Goal: Task Accomplishment & Management: Complete application form

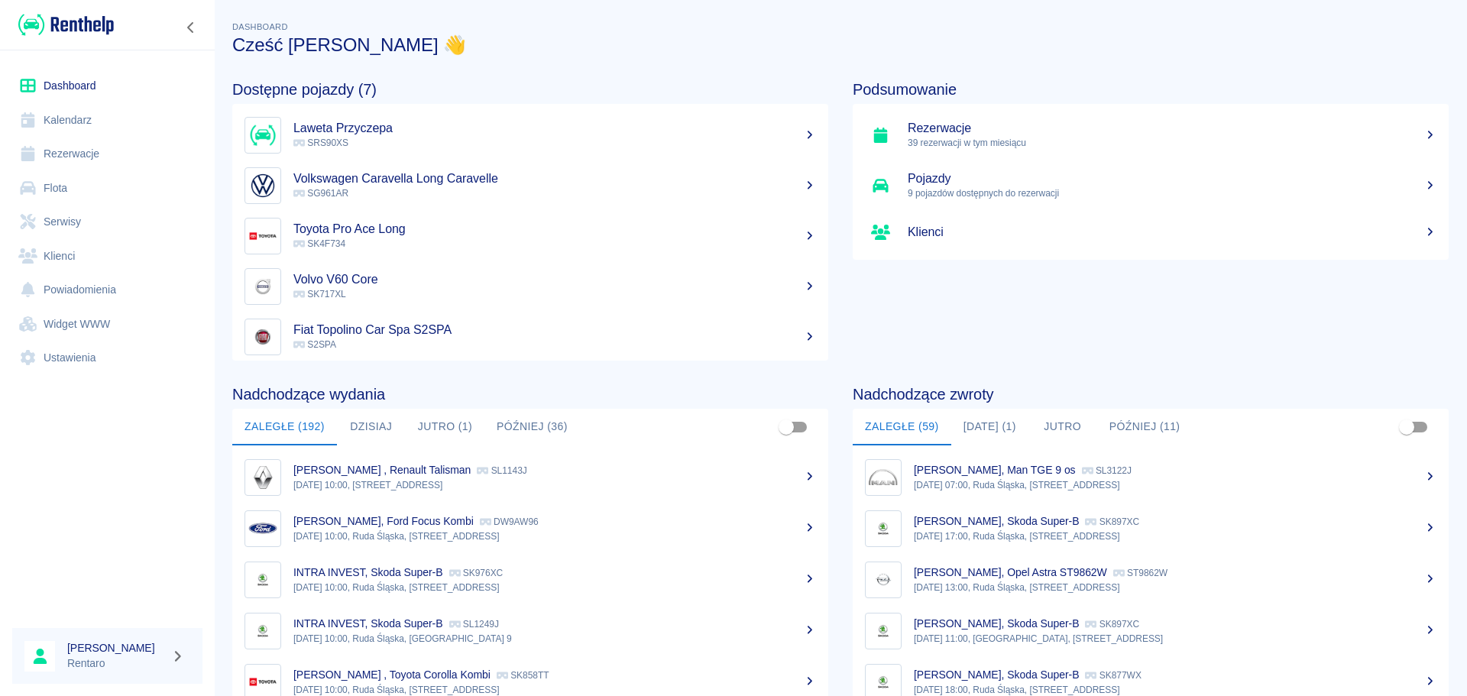
click at [90, 103] on link "Kalendarz" at bounding box center [107, 120] width 190 height 34
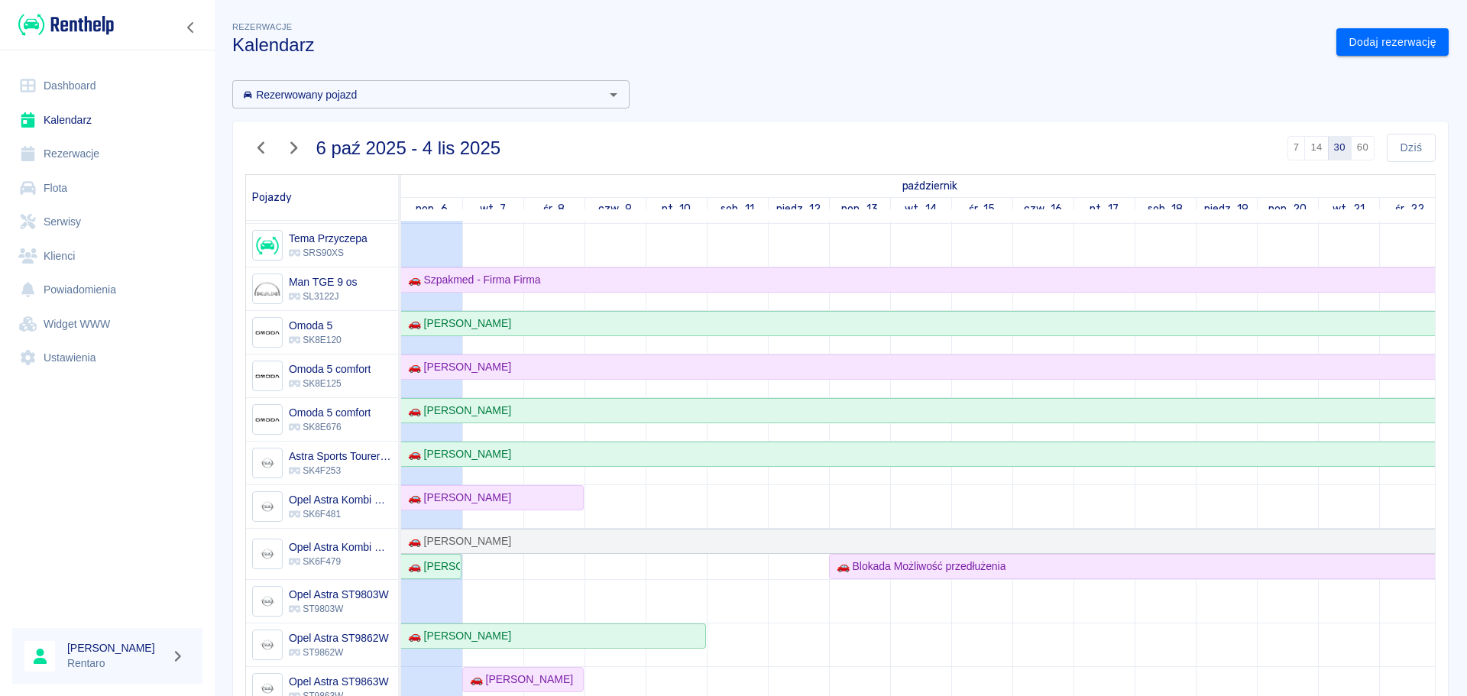
scroll to position [229, 0]
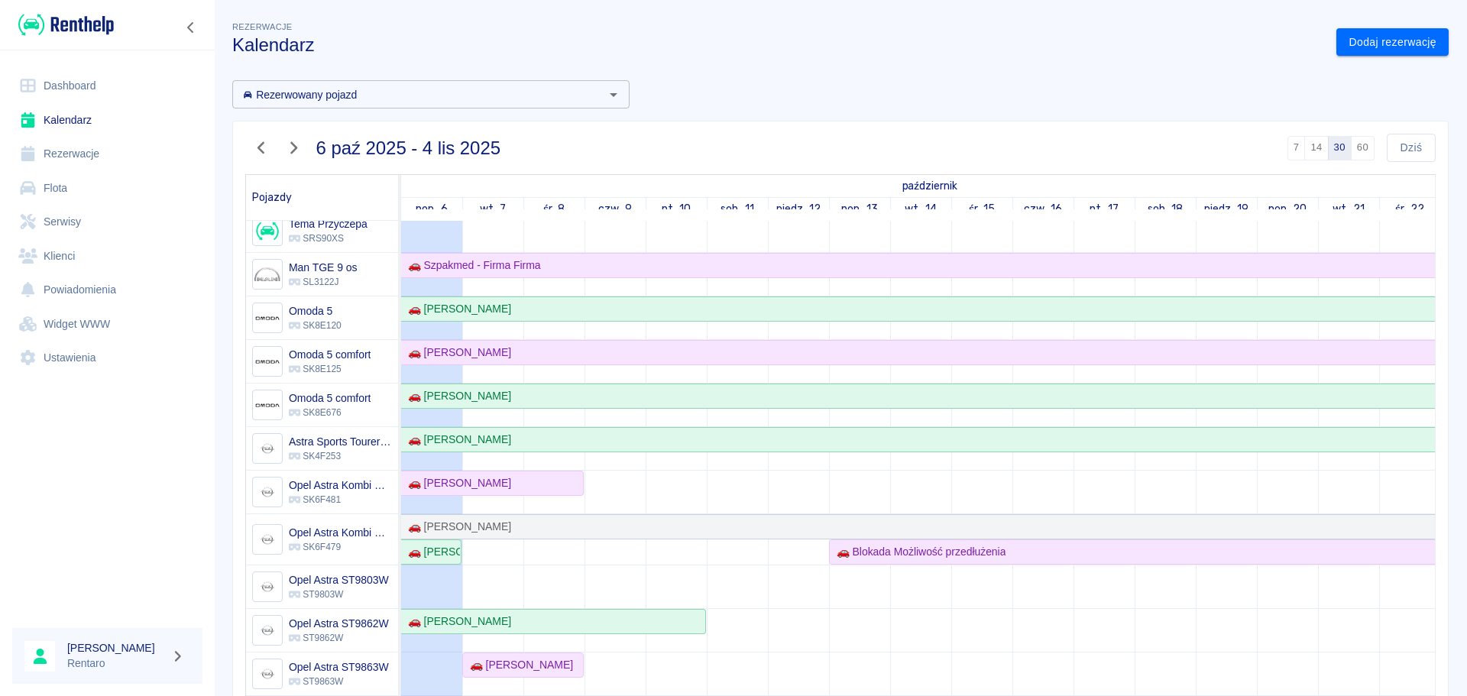
click at [299, 146] on icon "button" at bounding box center [293, 148] width 20 height 16
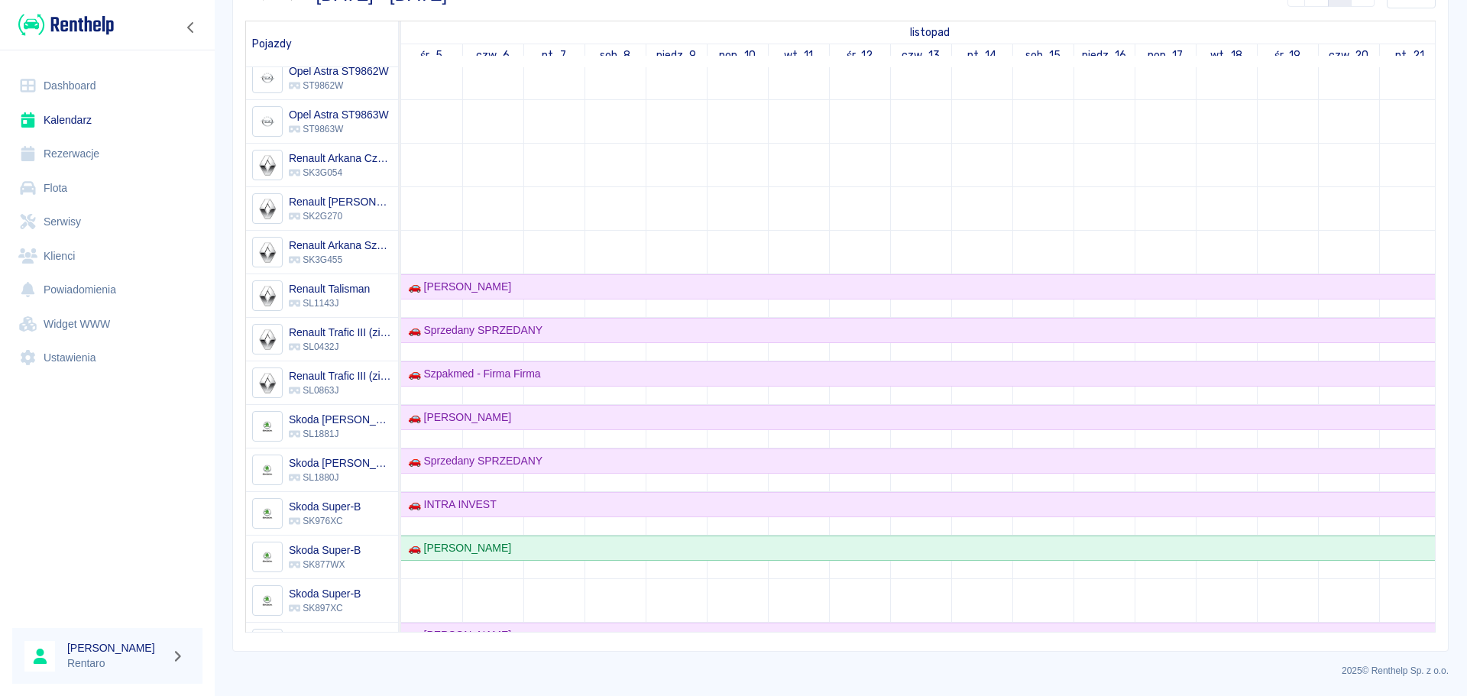
scroll to position [0, 0]
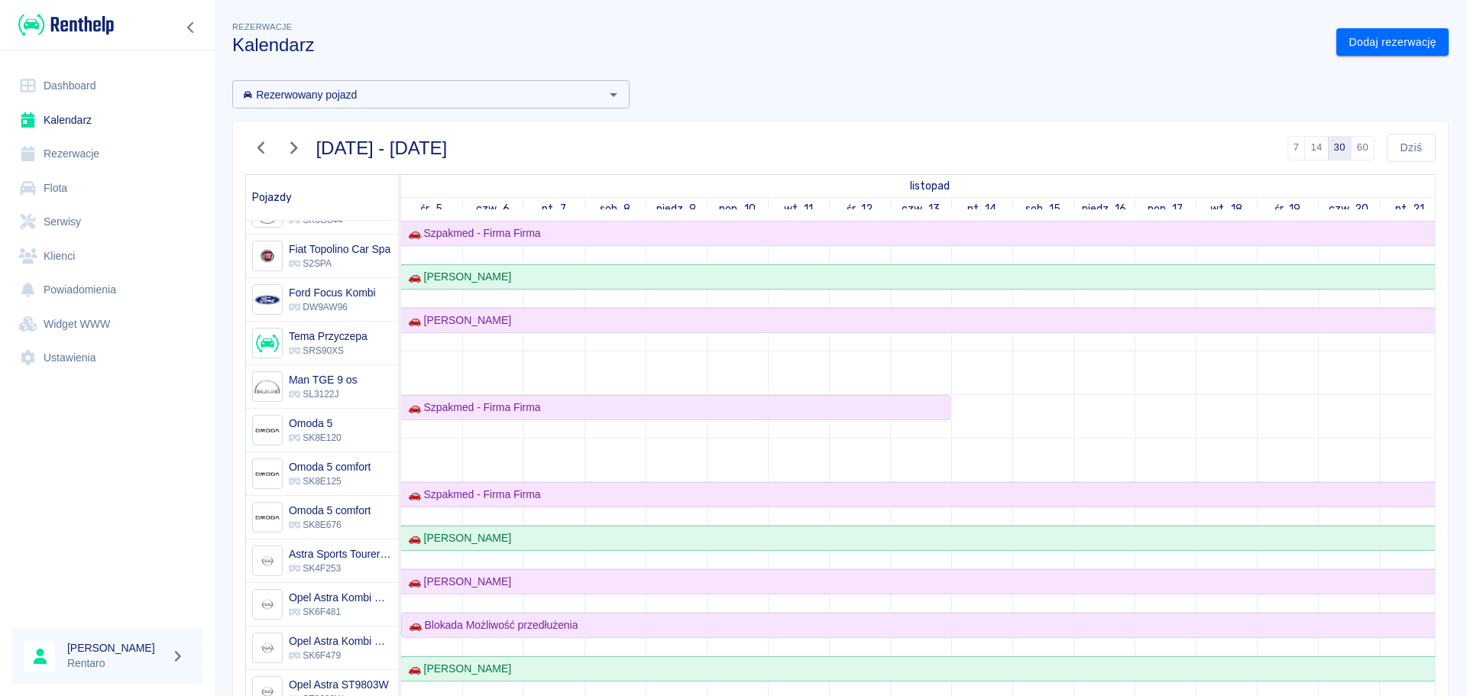
click at [261, 157] on button "button" at bounding box center [261, 148] width 32 height 28
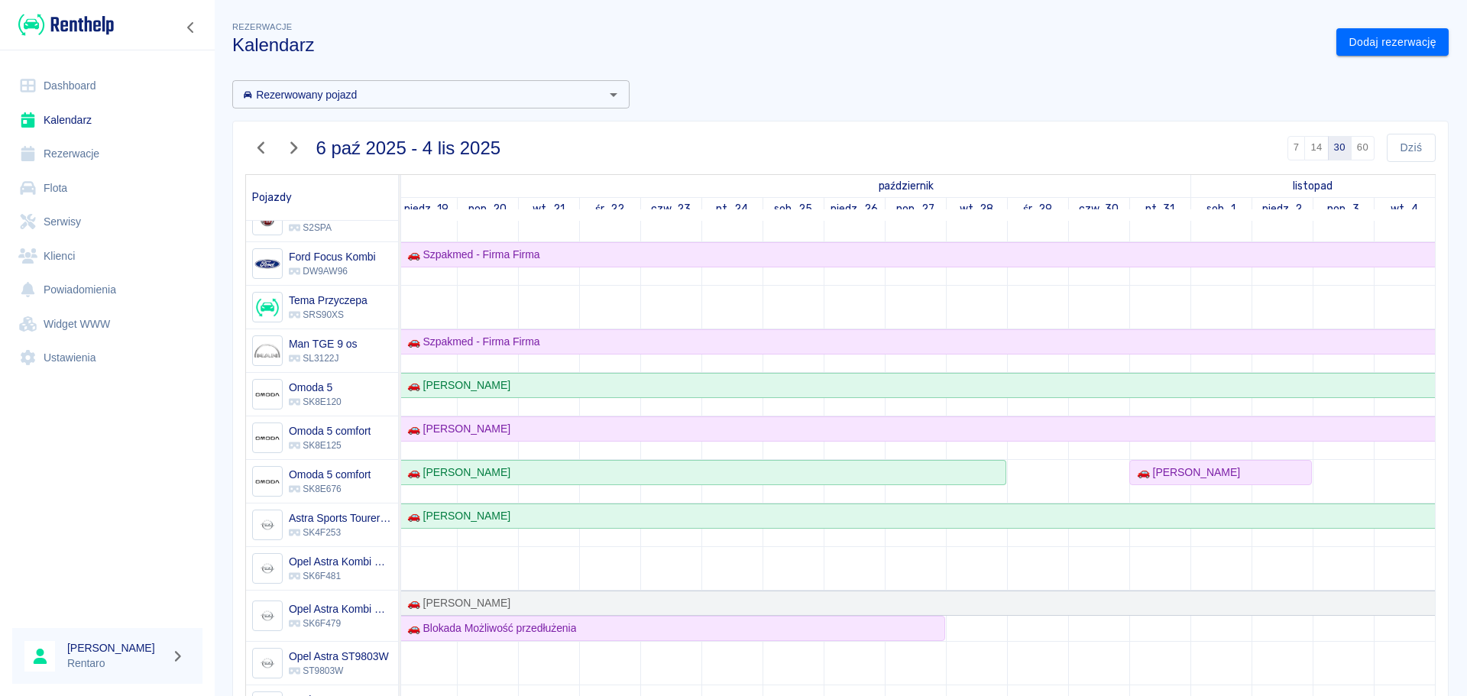
drag, startPoint x: 288, startPoint y: 150, endPoint x: 309, endPoint y: 170, distance: 28.6
click at [288, 150] on icon "button" at bounding box center [293, 148] width 20 height 16
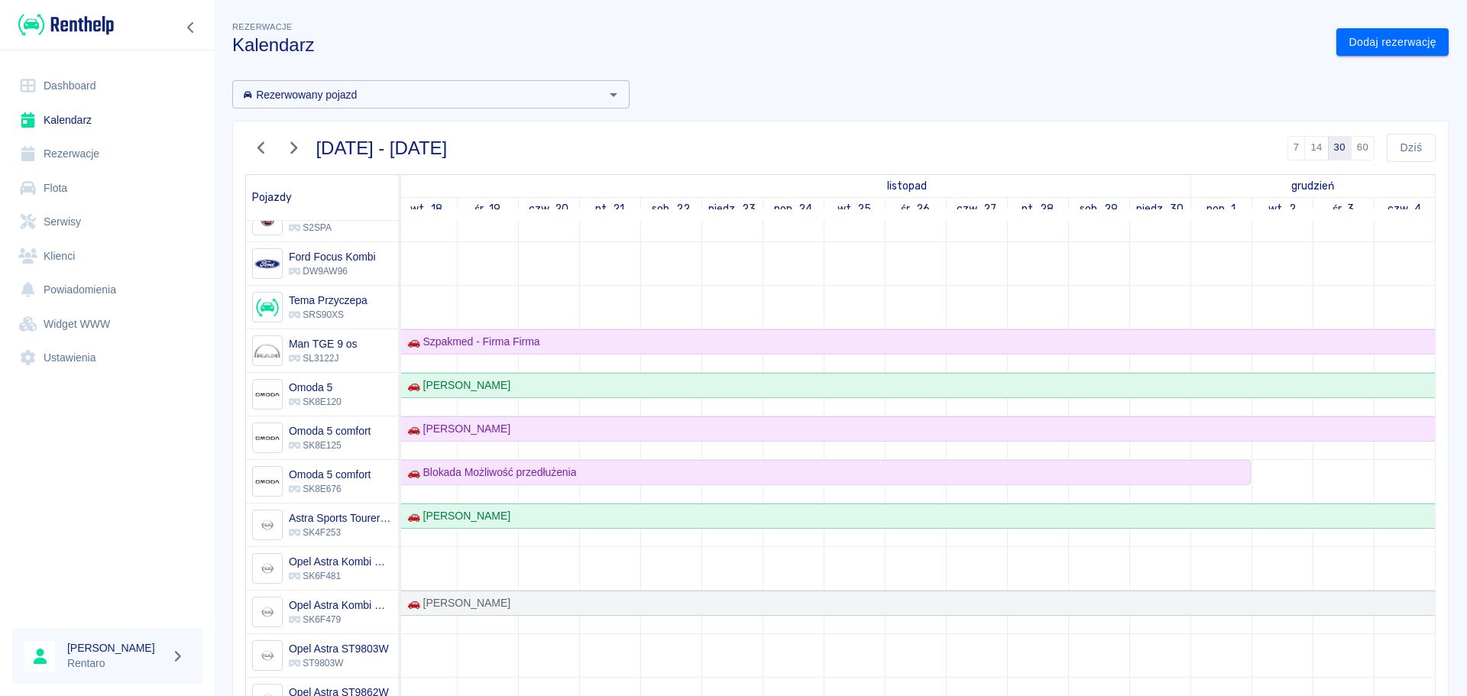
scroll to position [153, 0]
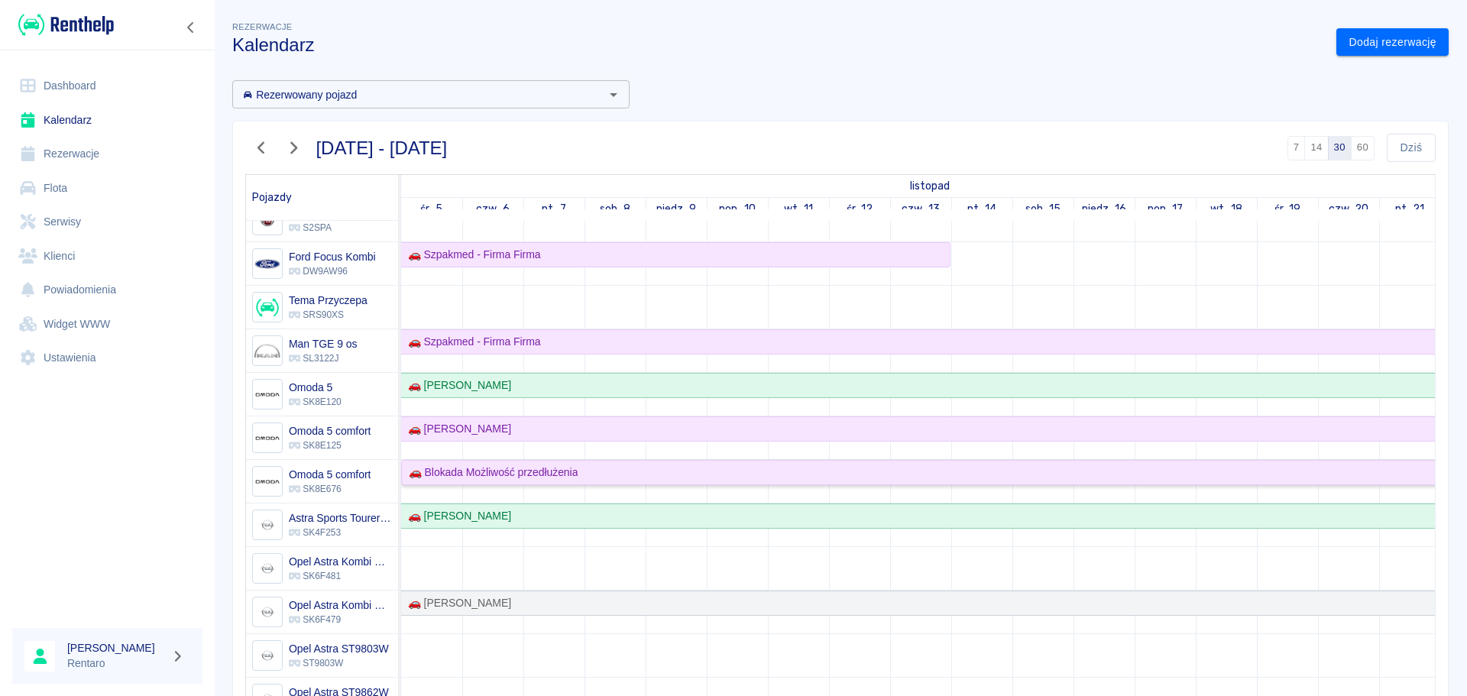
click at [557, 471] on div "🚗 Blokada Możliwość przedłużenia" at bounding box center [490, 472] width 175 height 16
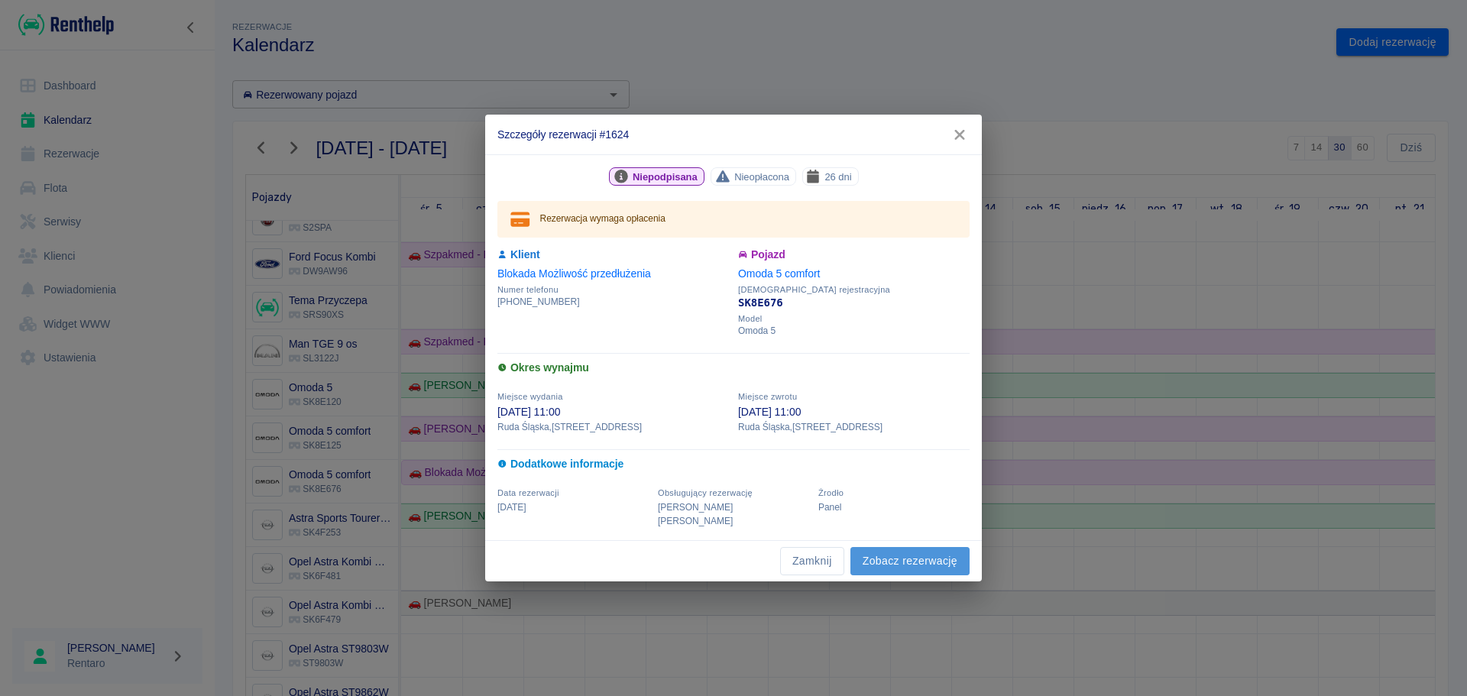
click at [891, 560] on link "Zobacz rezerwację" at bounding box center [909, 561] width 119 height 28
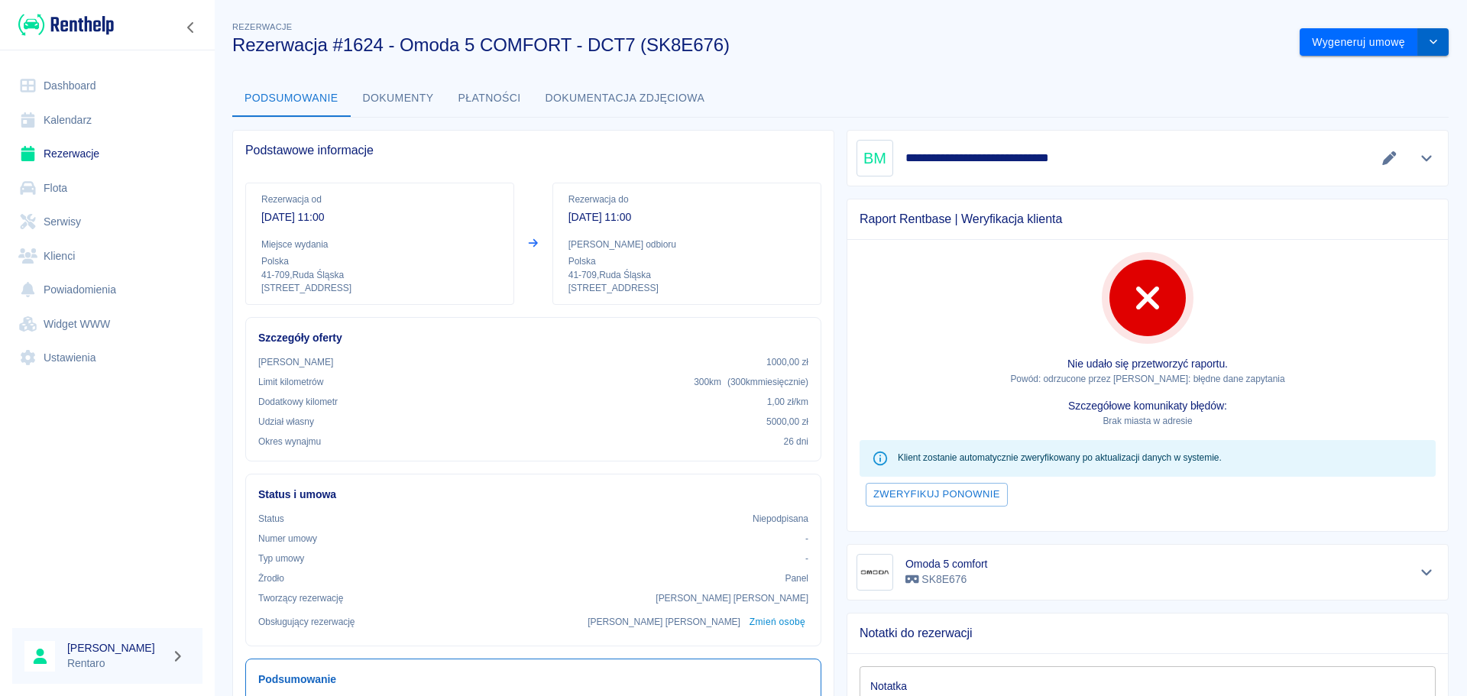
click at [1429, 48] on button "drop-down" at bounding box center [1433, 42] width 31 height 28
click at [1376, 73] on li "Modyfikuj rezerwację" at bounding box center [1363, 74] width 124 height 25
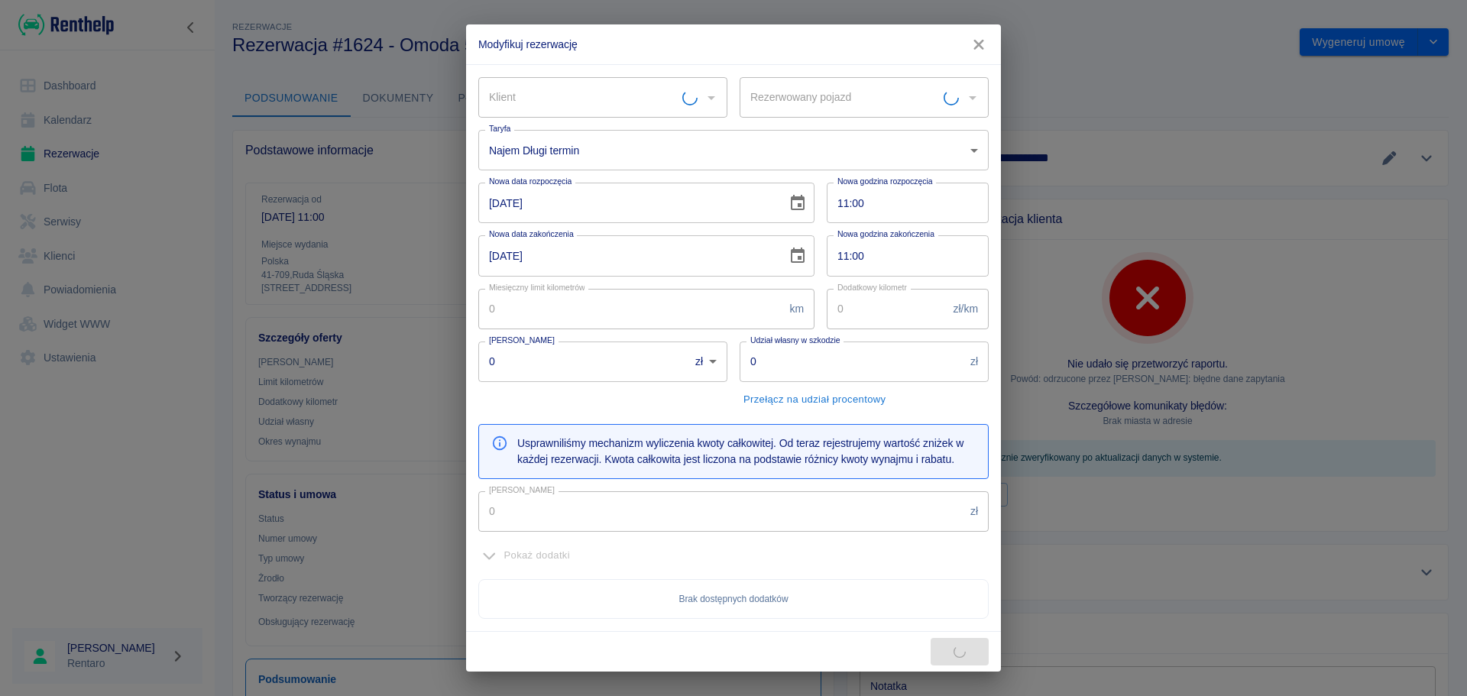
type input "Omoda 5 comfort - SK8E676"
type input "Blokada Możliwość przedłużenia"
type input "300"
type input "1"
type input "1000"
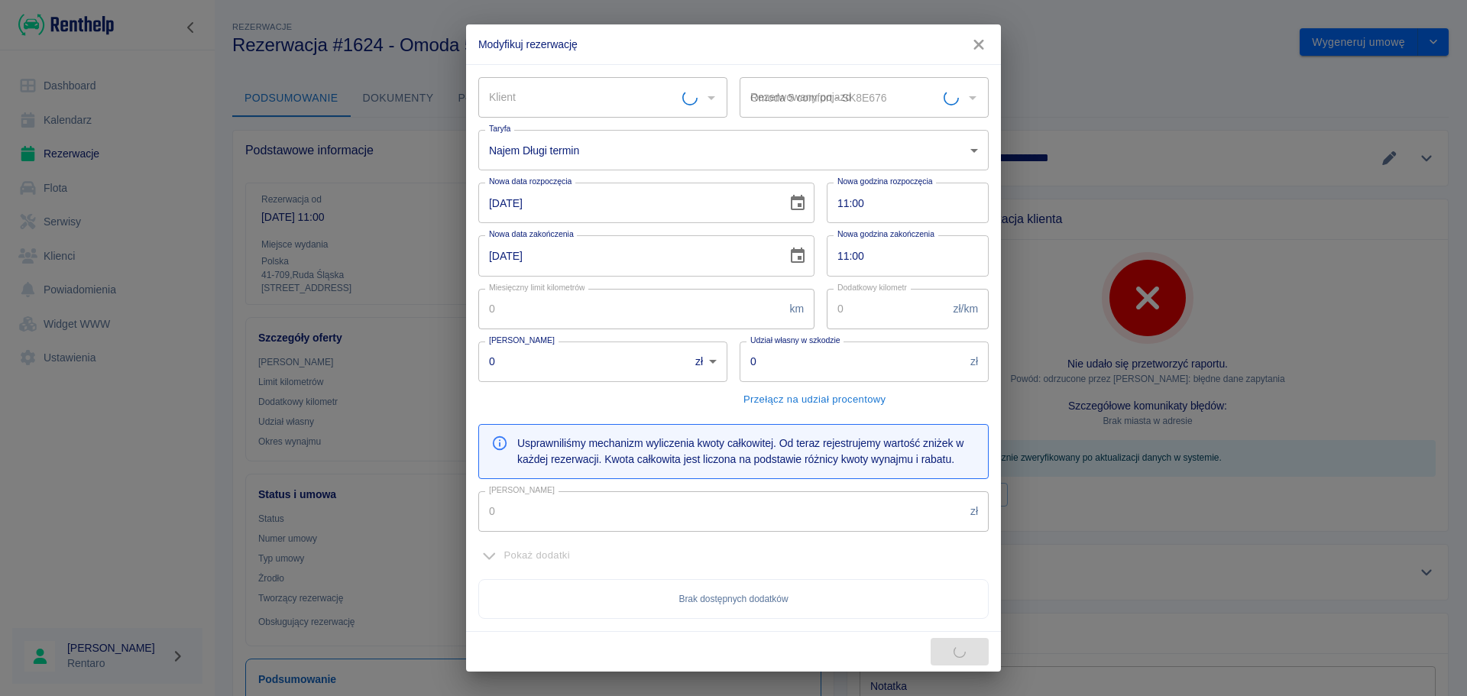
type input "5000"
type input "3200"
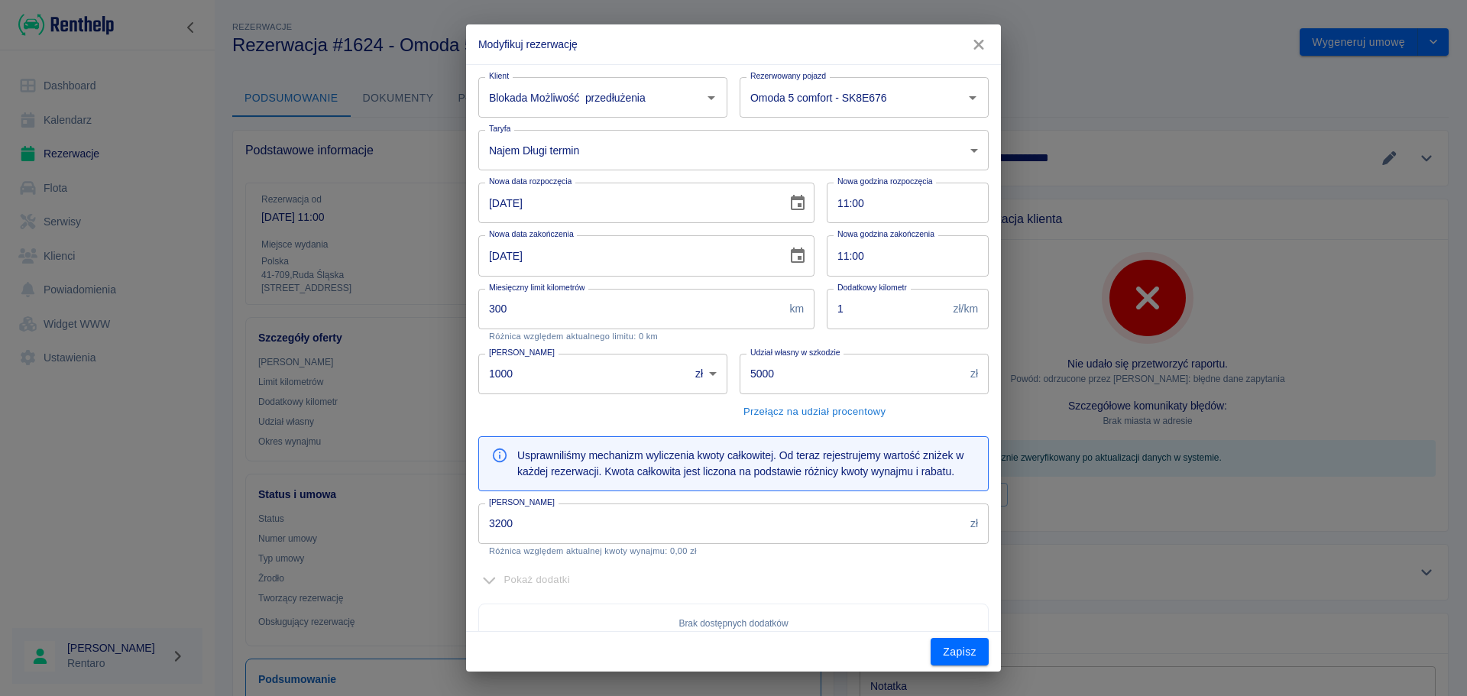
click at [498, 201] on input "[DATE]" at bounding box center [627, 203] width 298 height 40
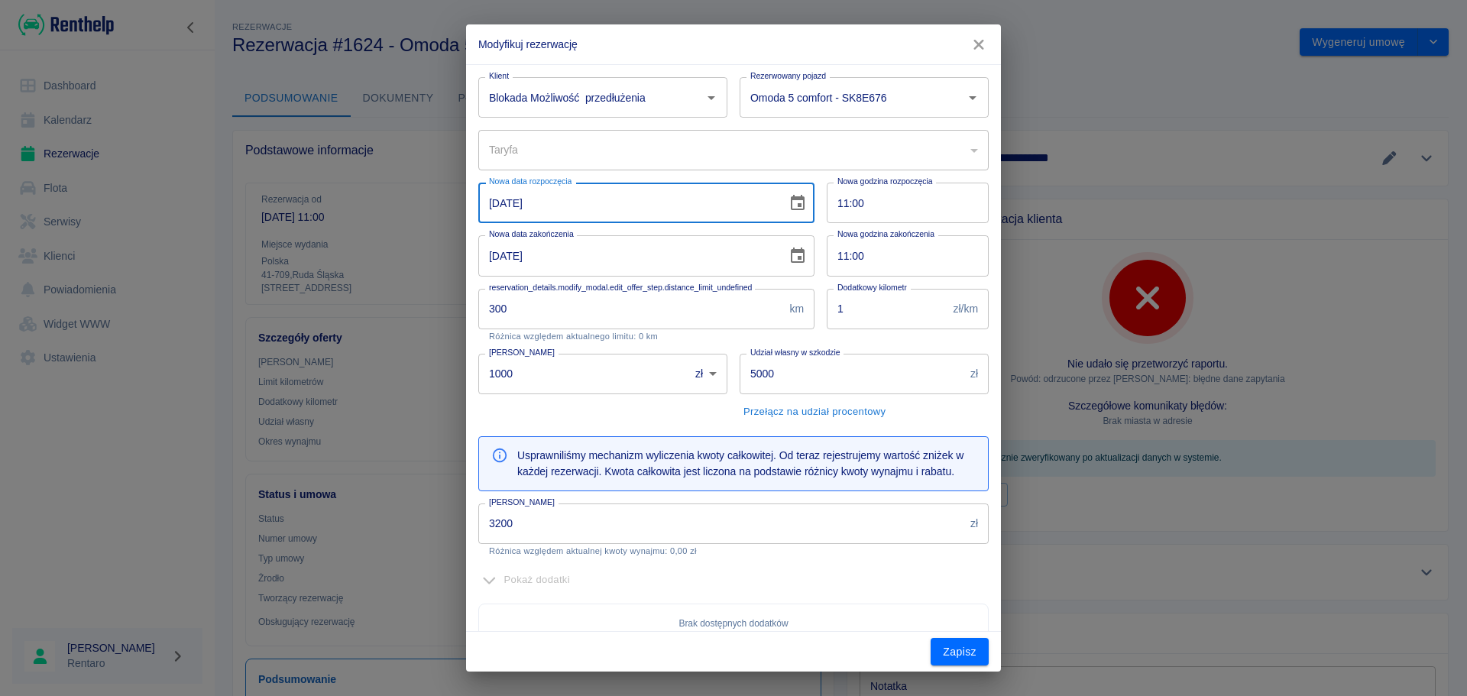
type input "[DATE]"
type input "9039f02a-a42c-4dfb-ad3c-3db3517e78c0"
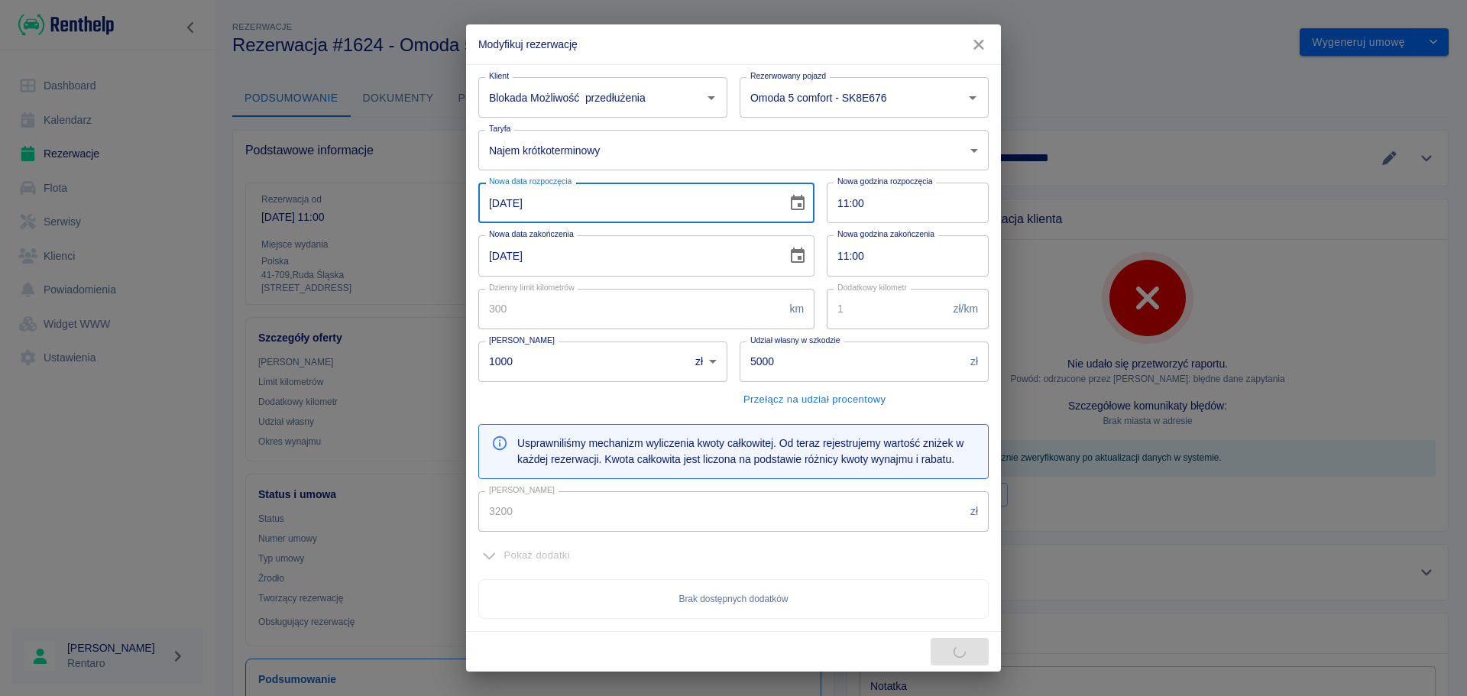
type input "2862"
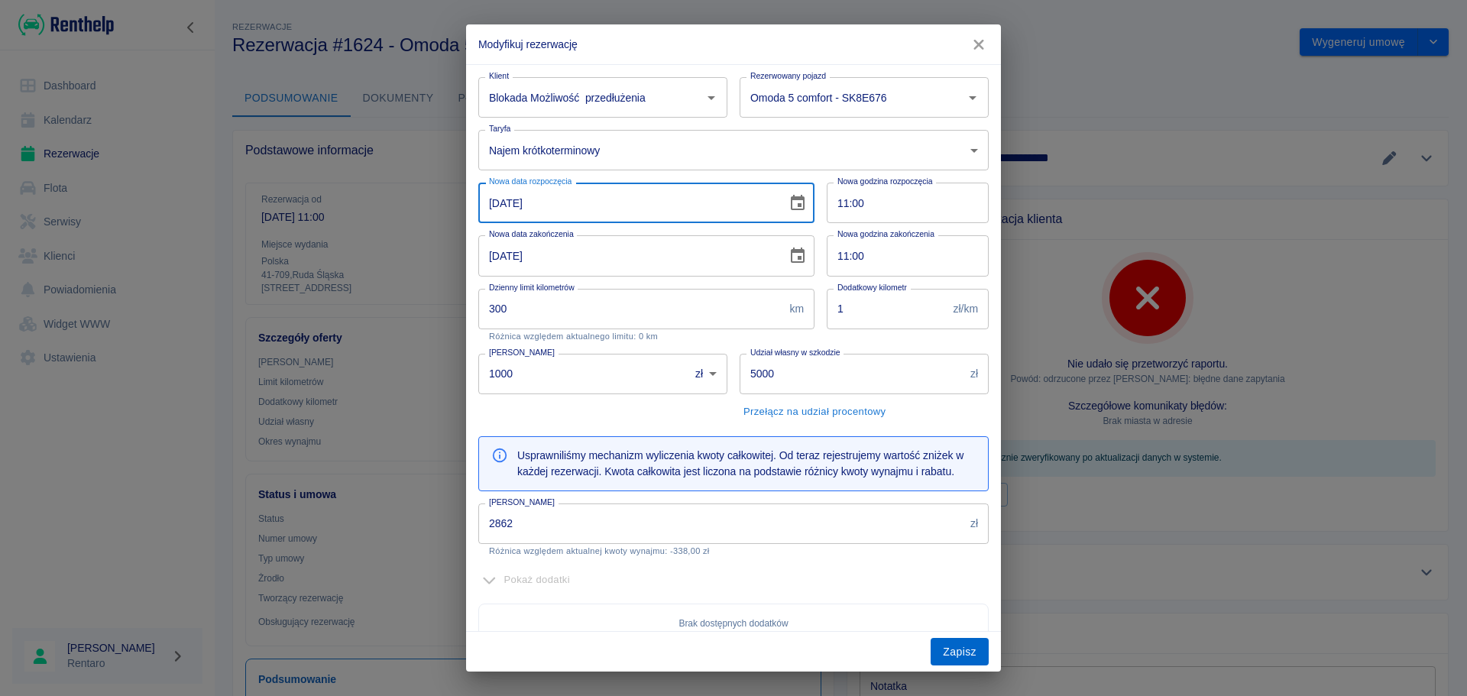
type input "[DATE]"
click at [959, 658] on button "Zapisz" at bounding box center [959, 652] width 58 height 28
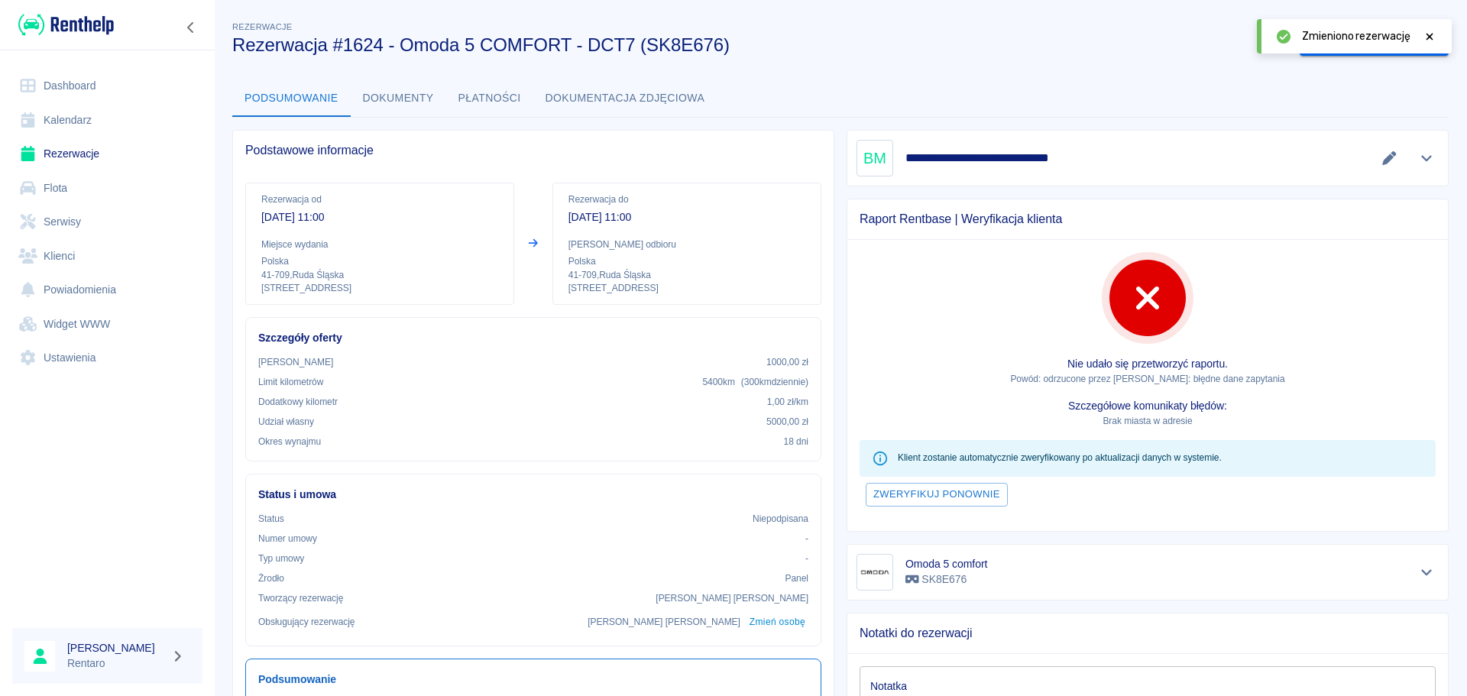
click at [1426, 37] on icon at bounding box center [1429, 36] width 14 height 11
click at [94, 126] on link "Kalendarz" at bounding box center [107, 120] width 190 height 34
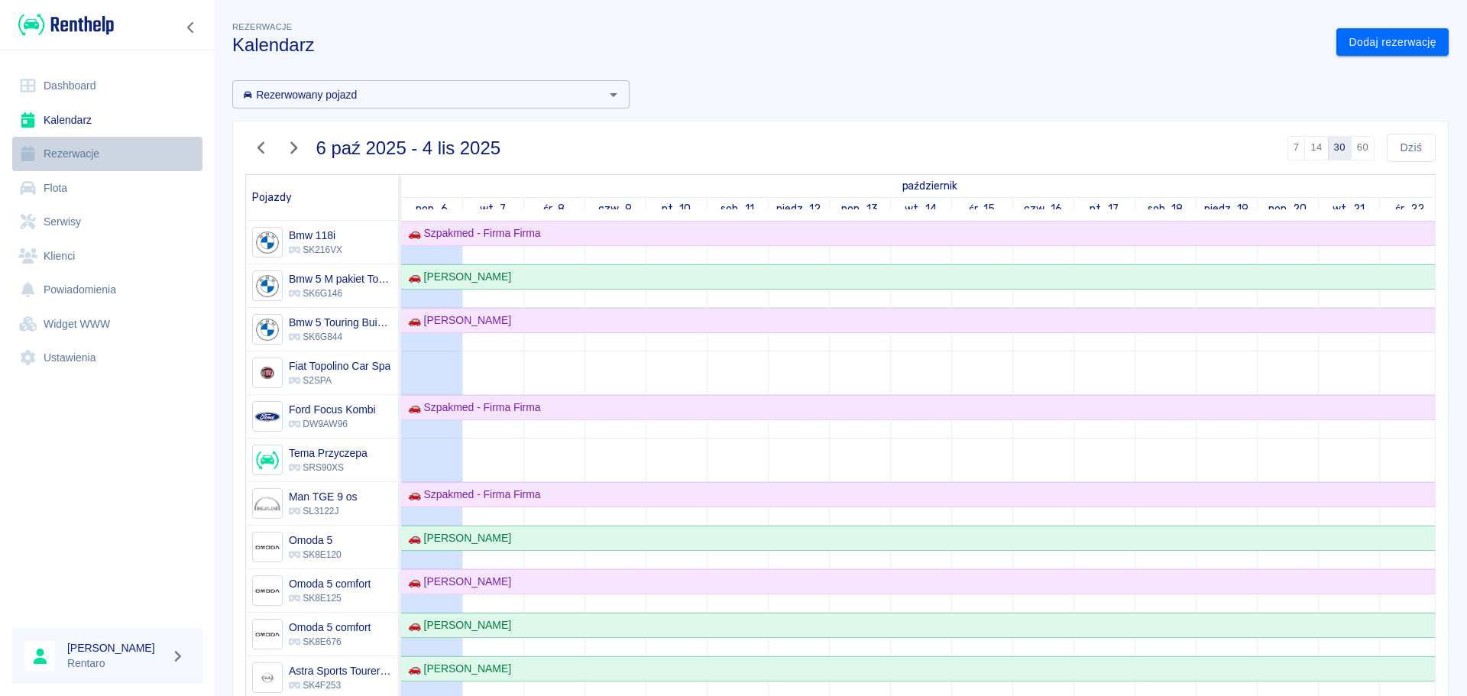
click at [105, 153] on link "Rezerwacje" at bounding box center [107, 154] width 190 height 34
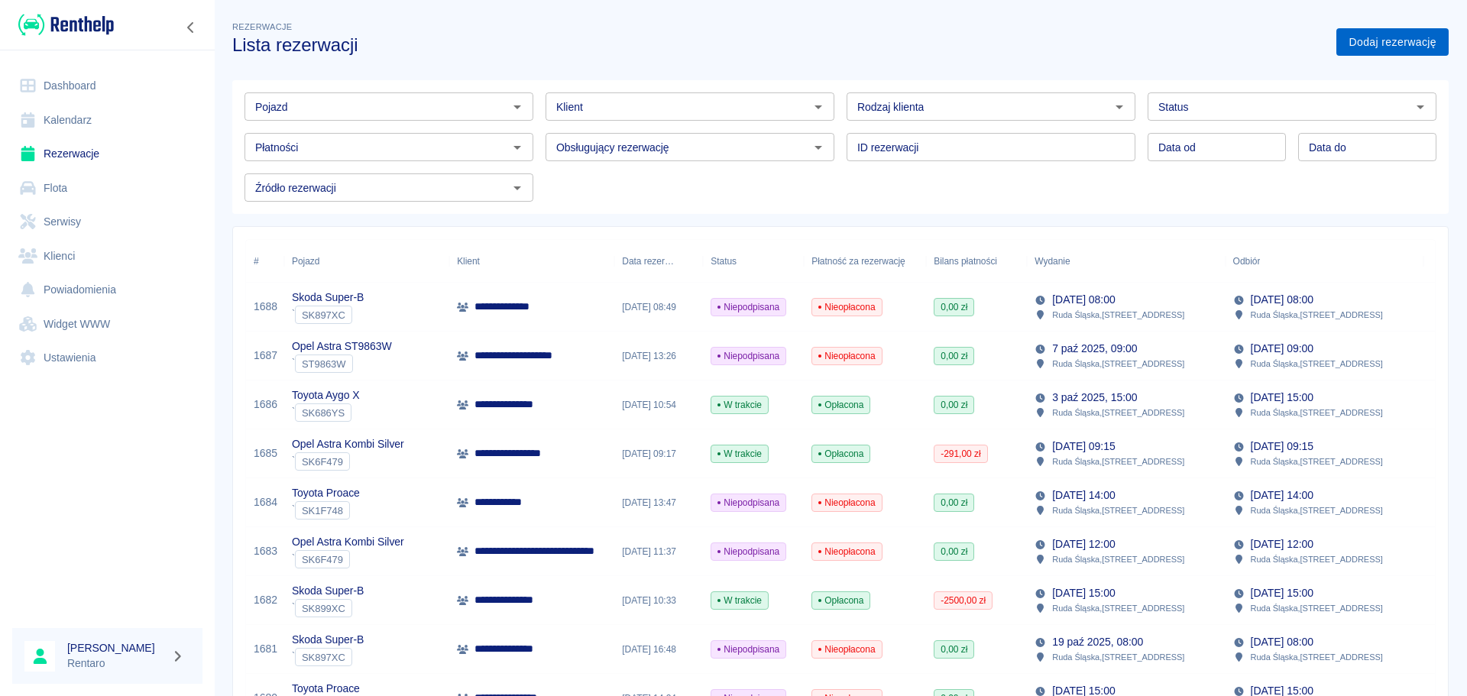
click at [1376, 41] on link "Dodaj rezerwację" at bounding box center [1392, 42] width 112 height 28
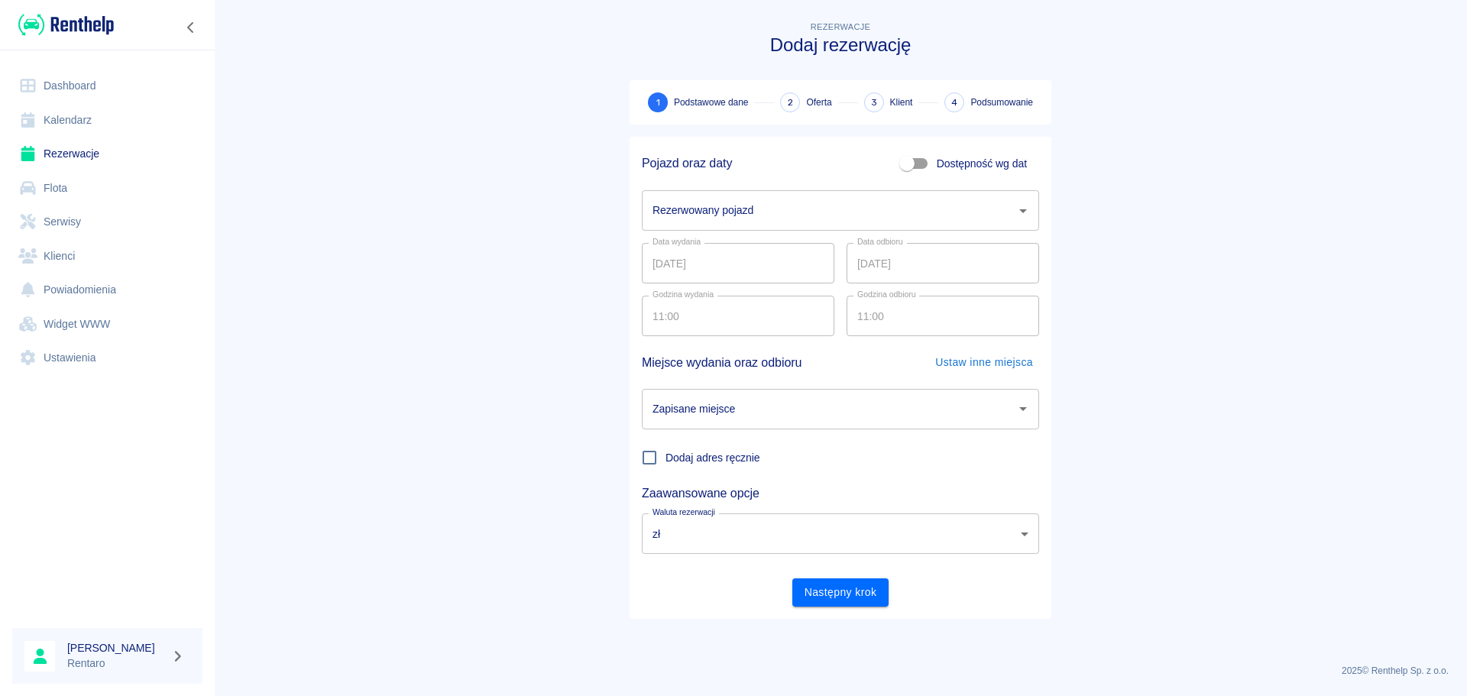
click at [677, 233] on div "Data wydania [DATE] Data wydania Data odbioru [DATE] Data odbioru" at bounding box center [833, 257] width 409 height 53
click at [712, 209] on input "Rezerwowany pojazd" at bounding box center [828, 210] width 361 height 27
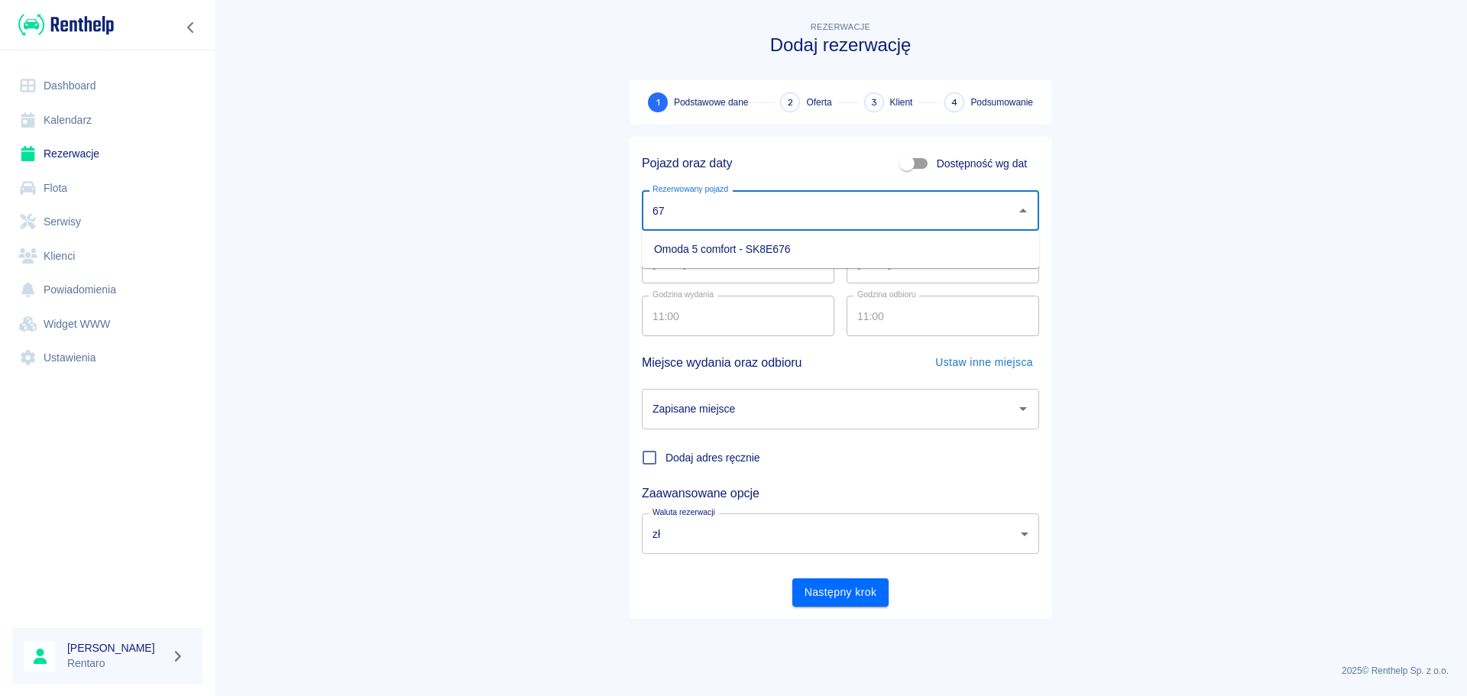
click at [710, 244] on li "Omoda 5 comfort - SK8E676" at bounding box center [840, 249] width 397 height 25
type input "Omoda 5 comfort - SK8E676"
click at [727, 273] on input "[DATE]" at bounding box center [738, 263] width 192 height 40
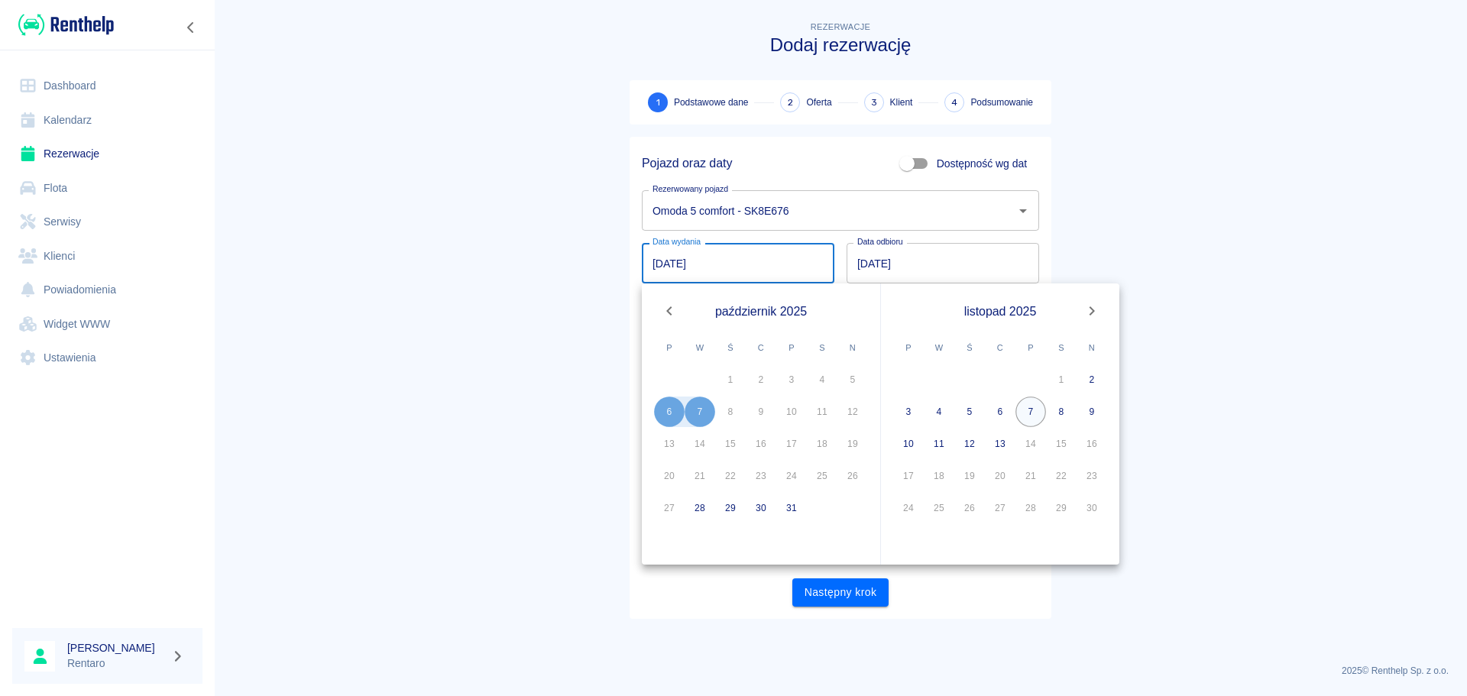
click at [1029, 406] on button "7" at bounding box center [1030, 411] width 31 height 31
type input "[DATE]"
type input "DD.MM.YYYY"
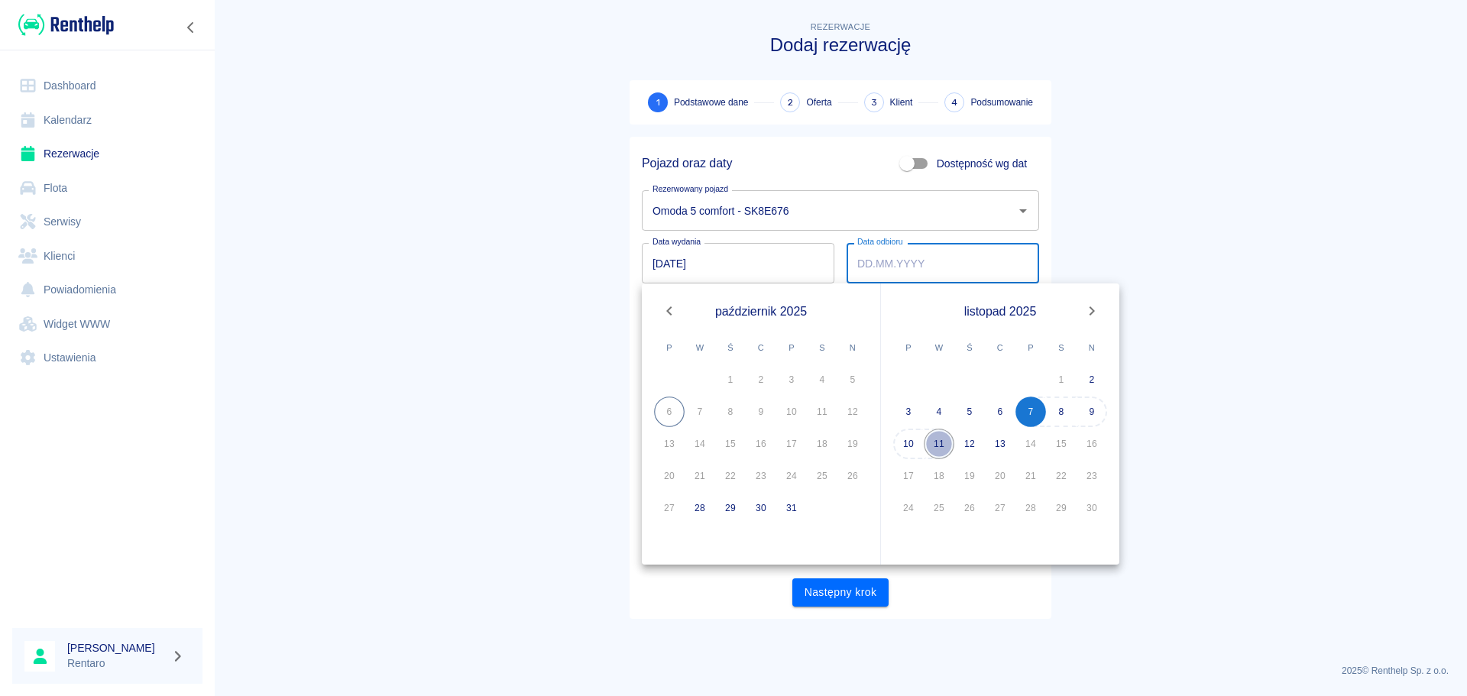
click at [942, 448] on button "11" at bounding box center [938, 443] width 31 height 31
type input "[DATE]"
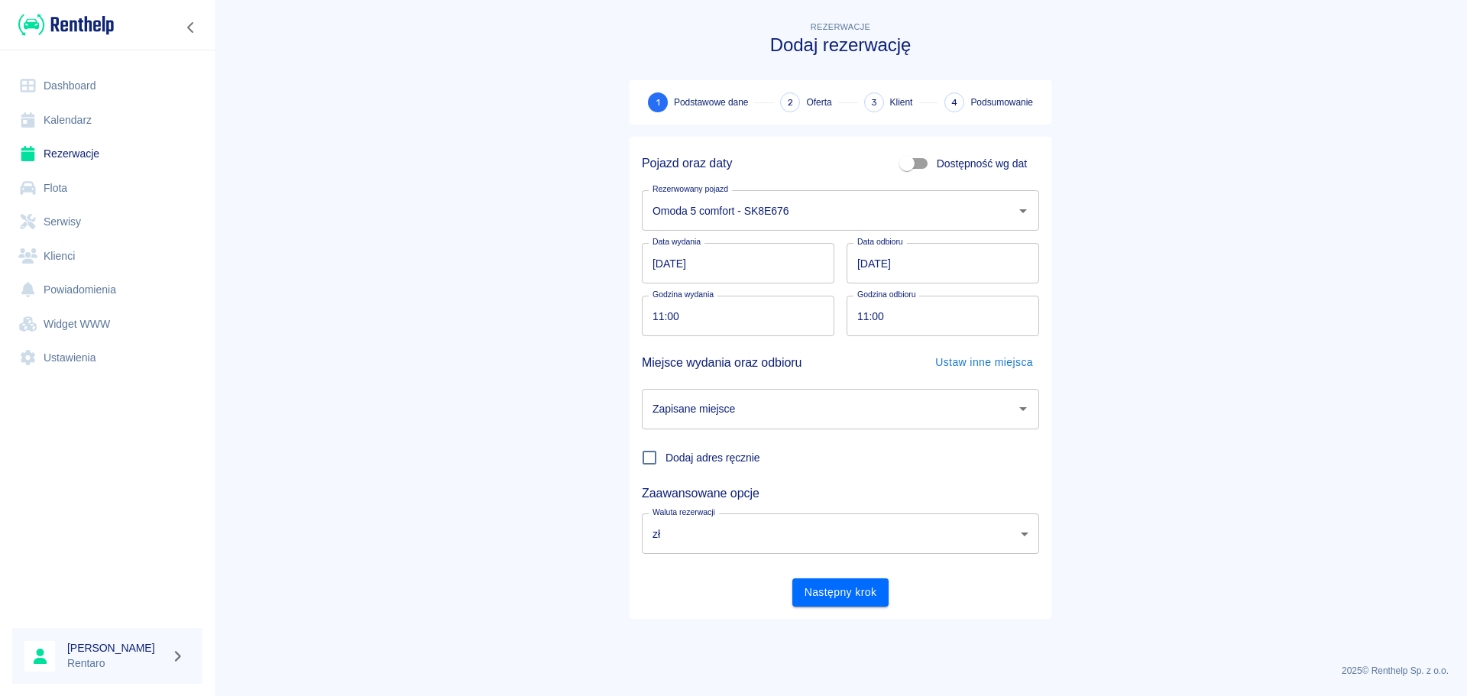
click at [761, 327] on input "11:00" at bounding box center [733, 316] width 182 height 40
type input "10:00"
click at [868, 300] on div "Godzina odbioru 11:00 Godzina odbioru" at bounding box center [942, 316] width 192 height 40
type input "10:00"
click at [871, 367] on div "Miejsce wydania oraz odbioru Ustaw inne miejsca" at bounding box center [840, 362] width 397 height 28
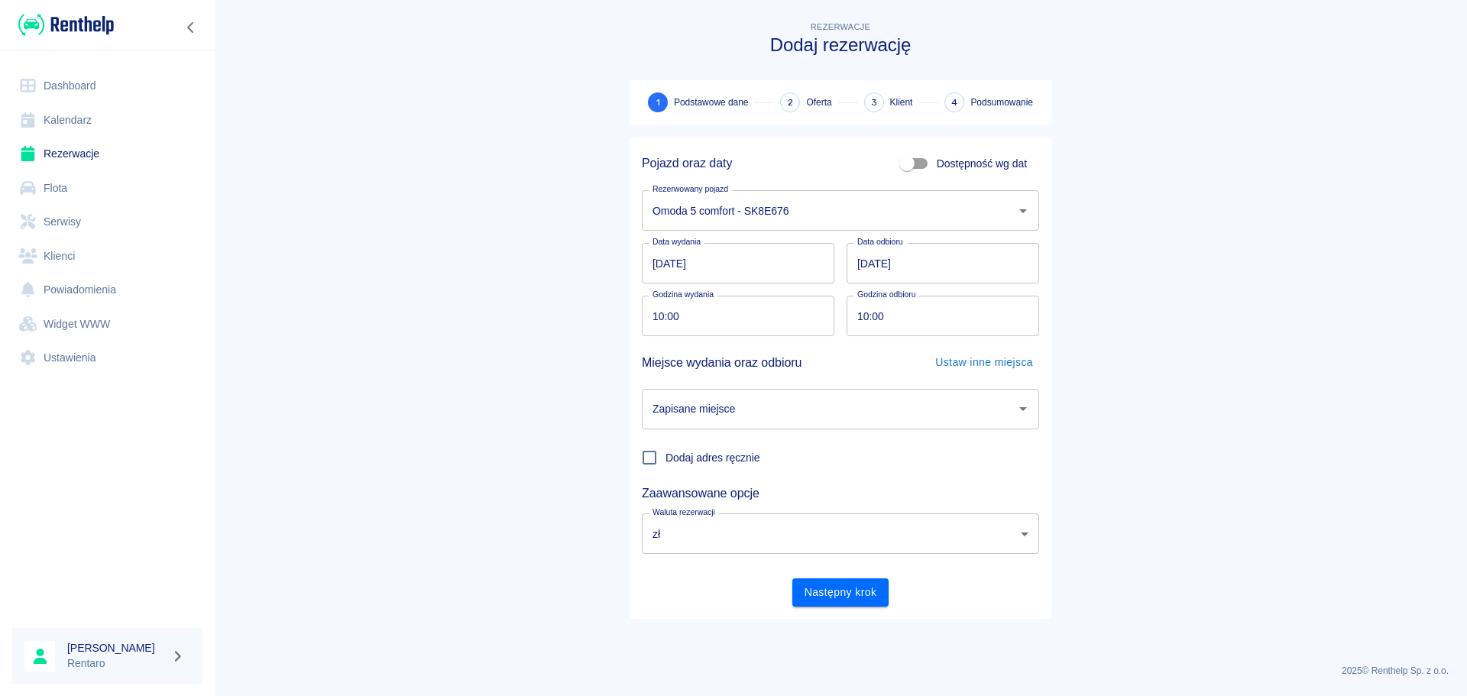
drag, startPoint x: 837, startPoint y: 390, endPoint x: 834, endPoint y: 408, distance: 17.8
click at [837, 391] on div "Zapisane miejsce" at bounding box center [840, 409] width 397 height 40
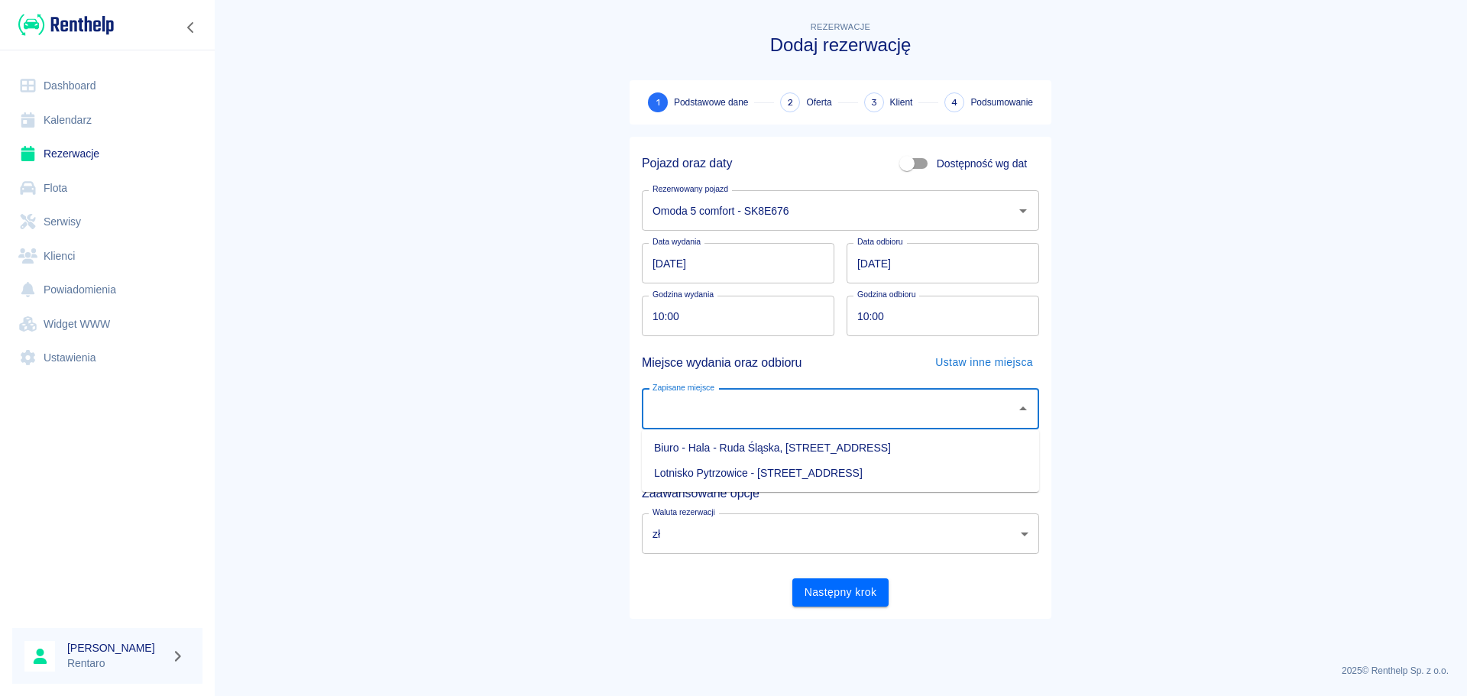
click at [833, 409] on input "Zapisane miejsce" at bounding box center [828, 409] width 361 height 27
click at [841, 400] on input "Zapisane miejsce" at bounding box center [828, 409] width 361 height 27
click at [794, 440] on li "Biuro - Hala - Ruda Śląska, [STREET_ADDRESS]" at bounding box center [840, 447] width 397 height 25
type input "Biuro - Hala - Ruda Śląska, [STREET_ADDRESS]"
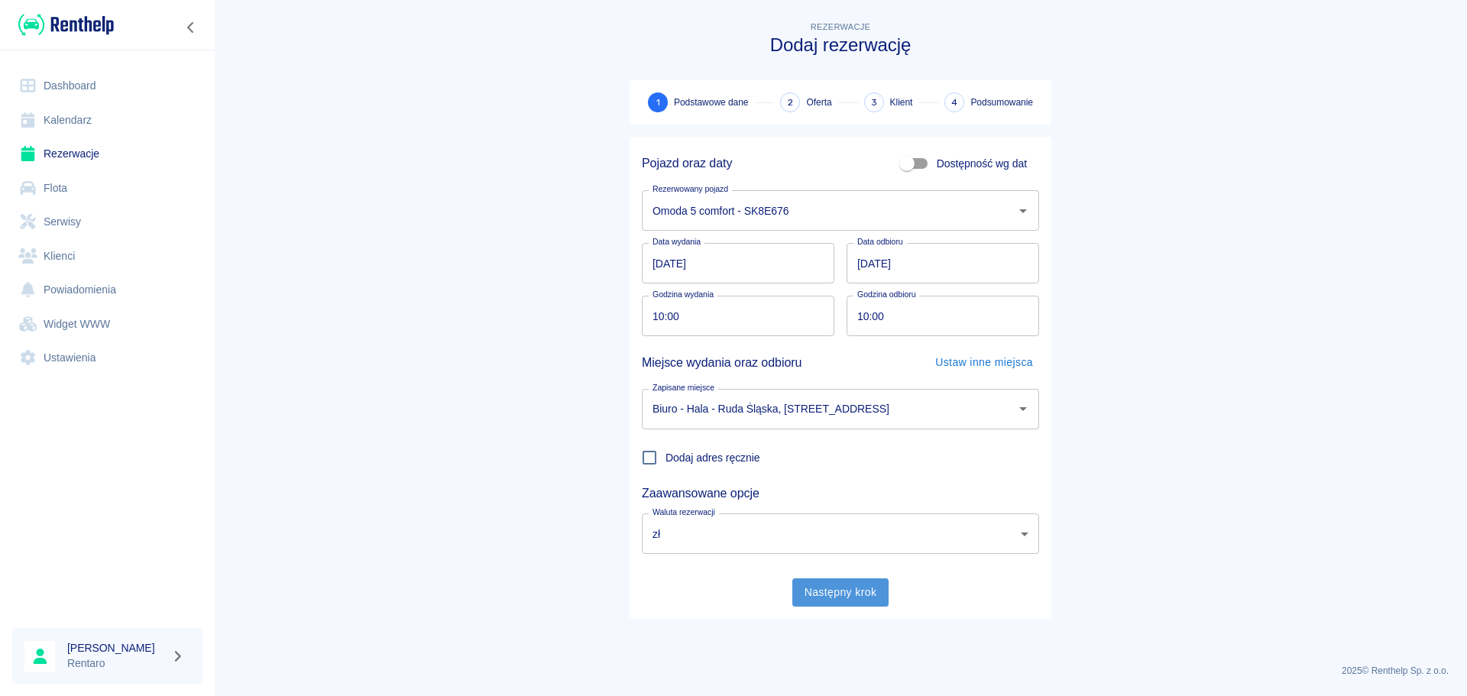
click at [842, 591] on button "Następny krok" at bounding box center [840, 592] width 97 height 28
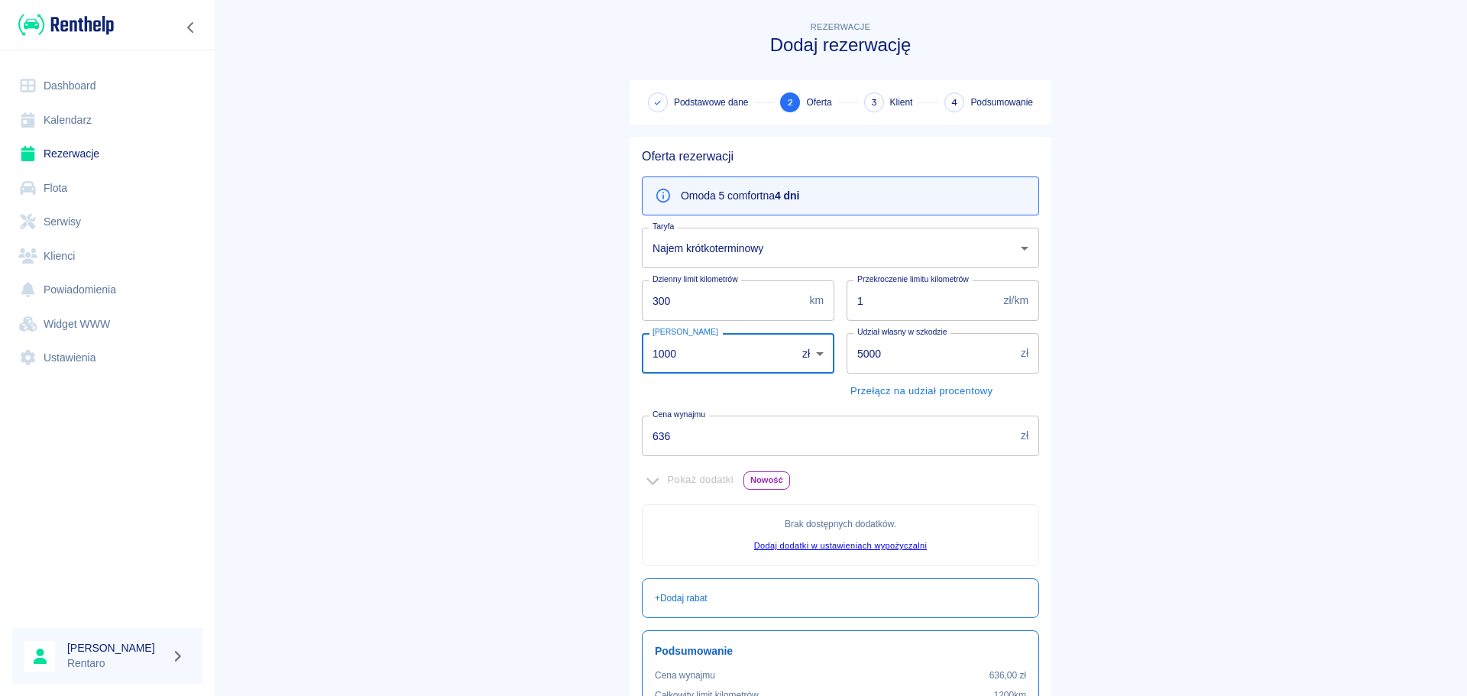
click at [710, 354] on input "1000" at bounding box center [714, 353] width 144 height 40
drag, startPoint x: 710, startPoint y: 354, endPoint x: 700, endPoint y: 356, distance: 10.0
click at [705, 356] on input "1000" at bounding box center [714, 353] width 144 height 40
click at [700, 356] on input "1000" at bounding box center [714, 353] width 144 height 40
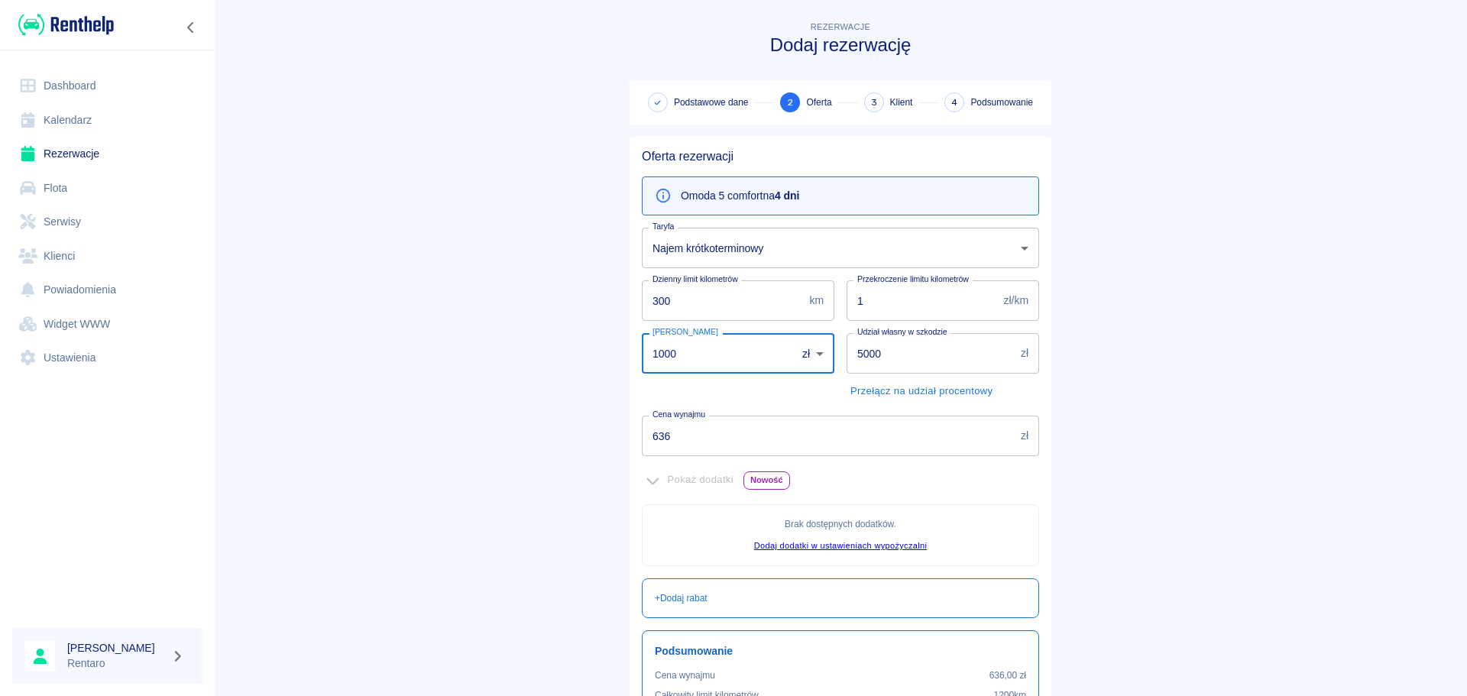
click at [699, 356] on input "1000" at bounding box center [714, 353] width 144 height 40
click at [699, 355] on input "1000" at bounding box center [714, 353] width 144 height 40
type input "0"
click at [907, 360] on input "5000" at bounding box center [930, 353] width 168 height 40
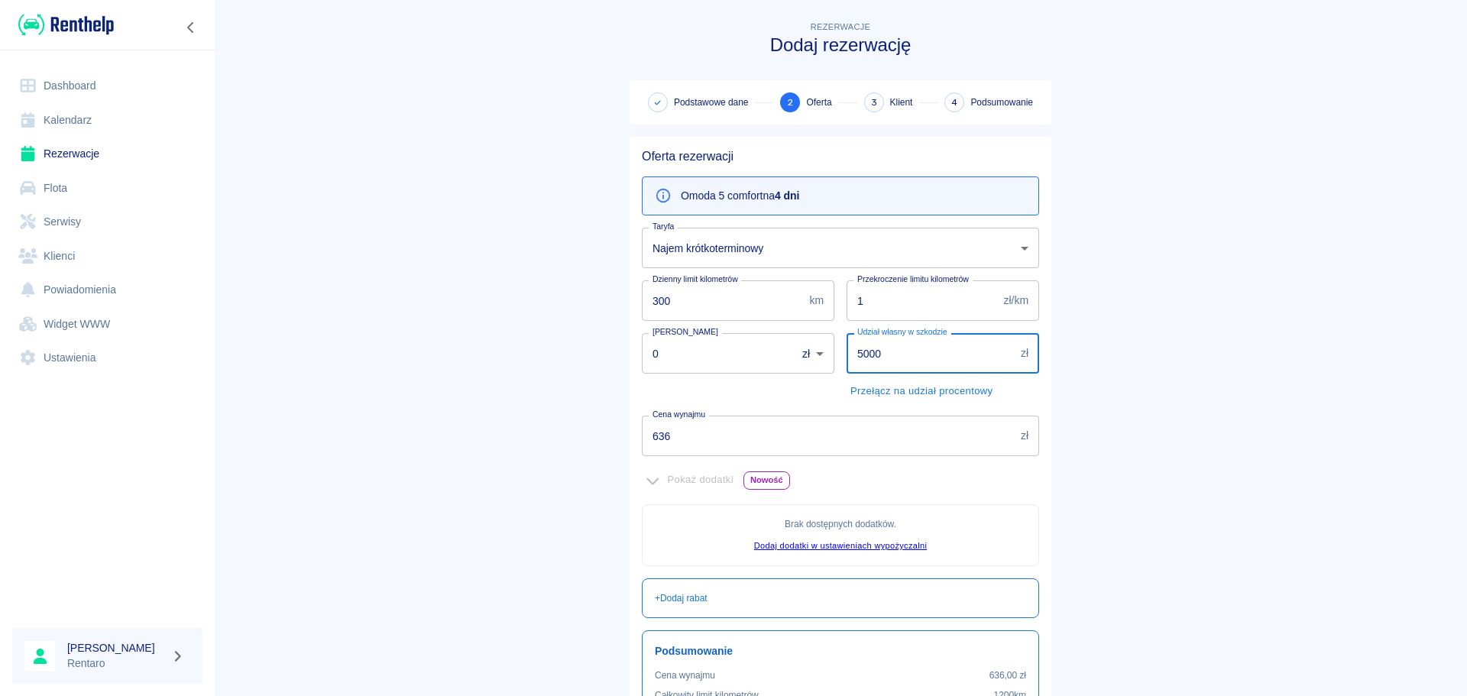
click at [907, 360] on input "5000" at bounding box center [930, 353] width 168 height 40
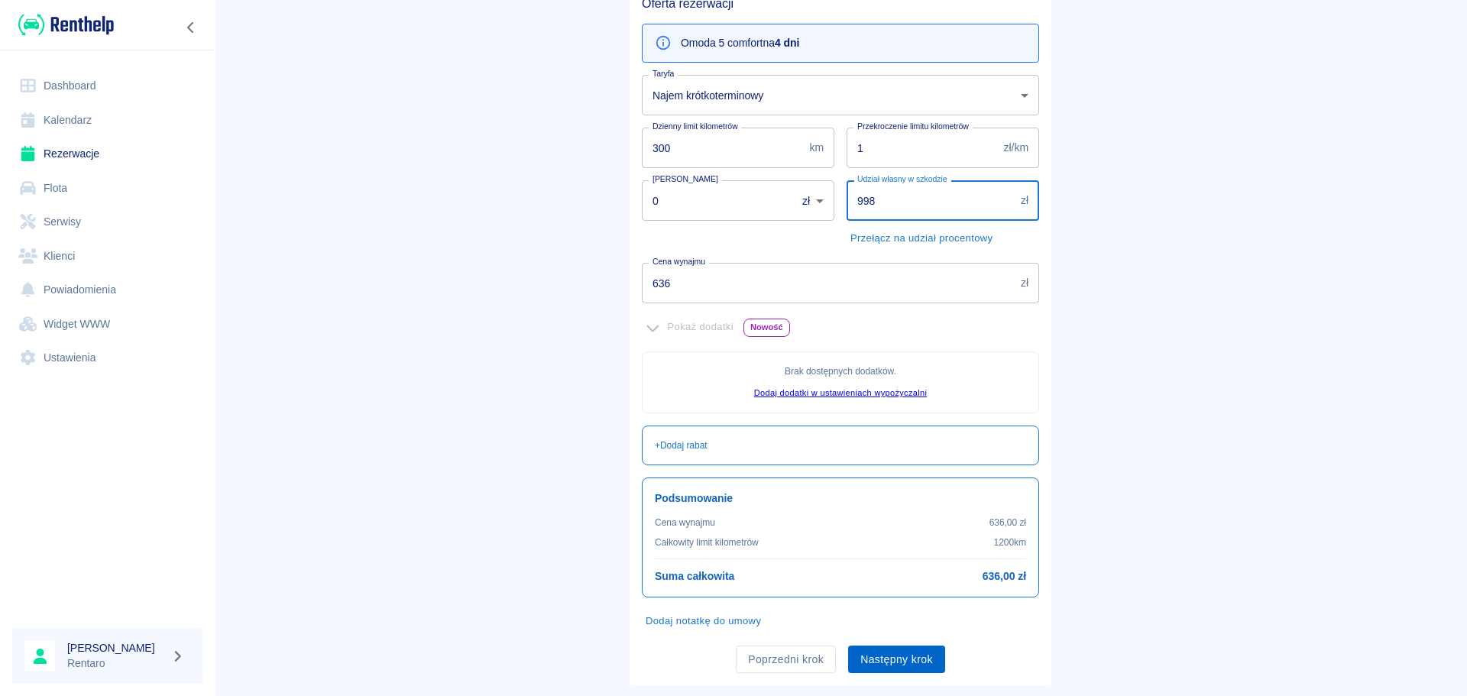
type input "998"
click at [895, 665] on button "Następny krok" at bounding box center [896, 659] width 97 height 28
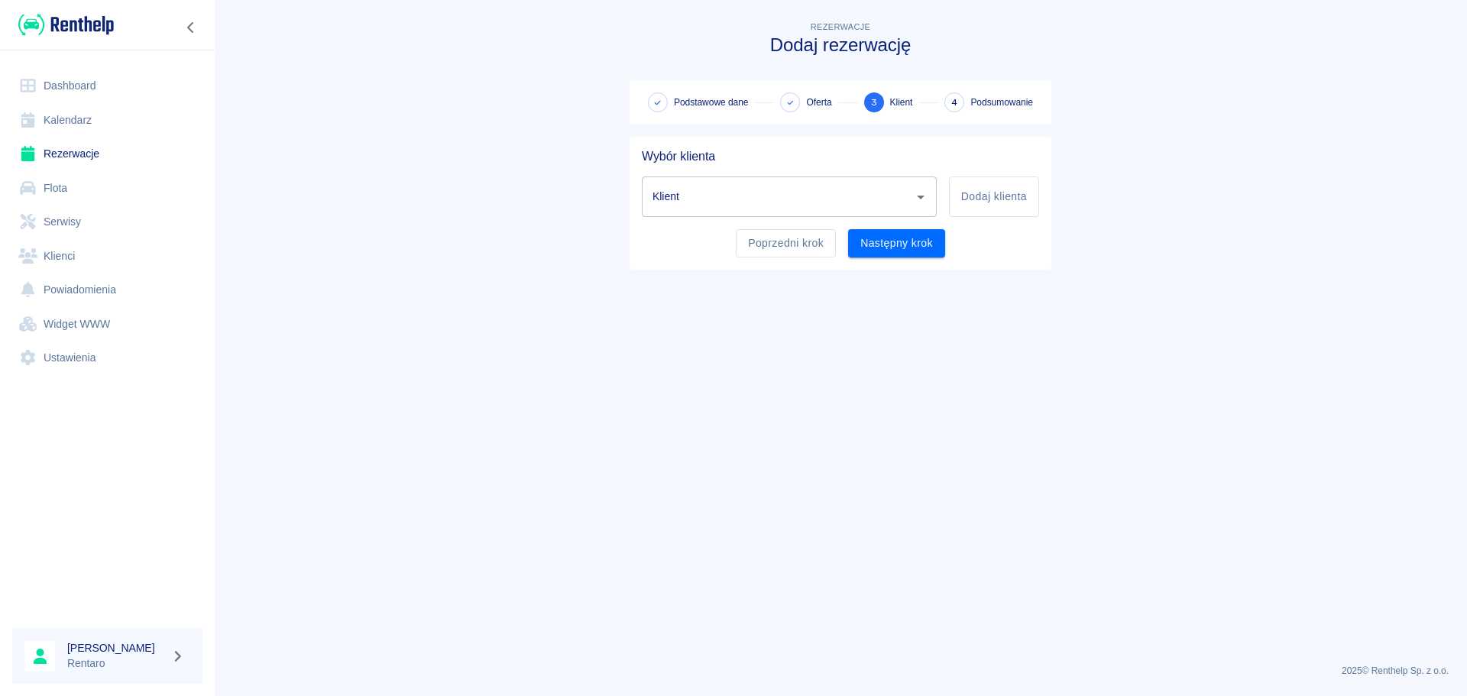
scroll to position [0, 0]
click at [1008, 201] on button "Dodaj klienta" at bounding box center [994, 196] width 90 height 40
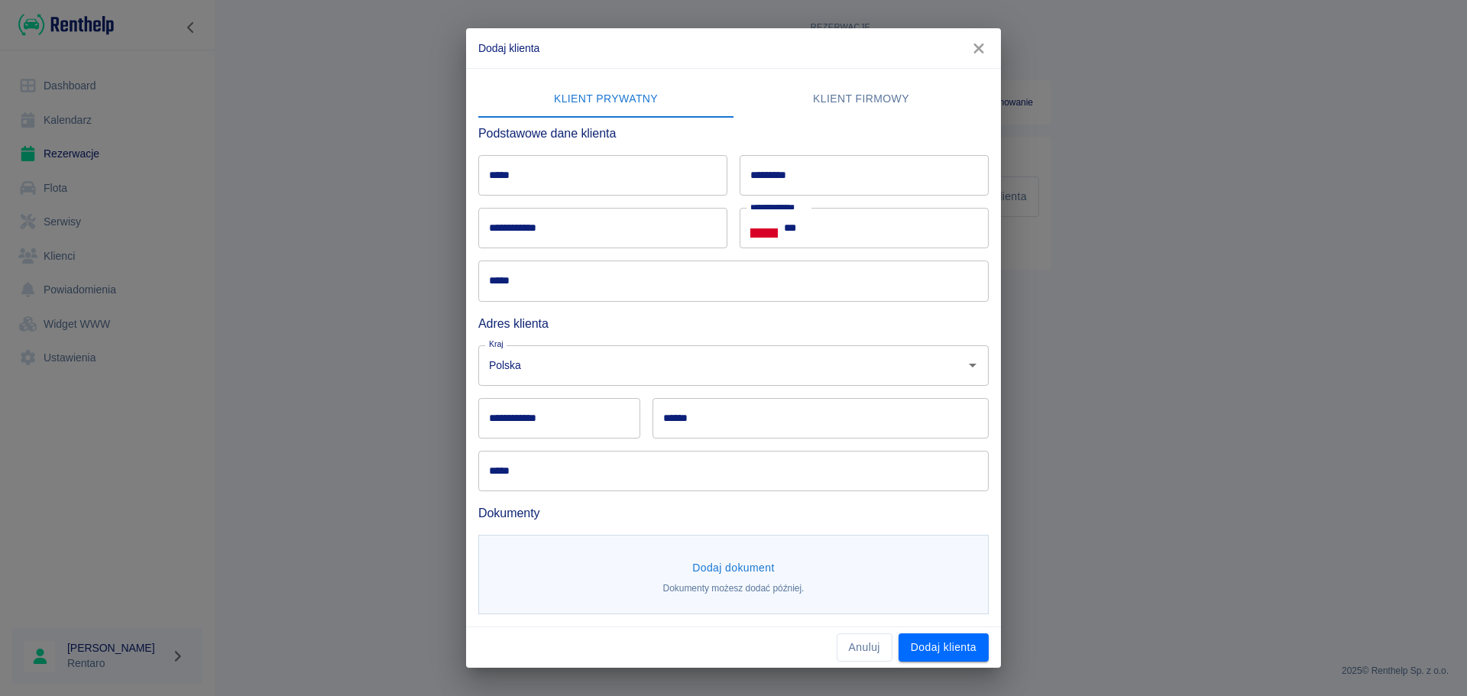
click at [545, 176] on input "*****" at bounding box center [602, 175] width 249 height 40
type input "******"
type input "*******"
click at [544, 228] on input "**********" at bounding box center [602, 228] width 249 height 40
type input "**********"
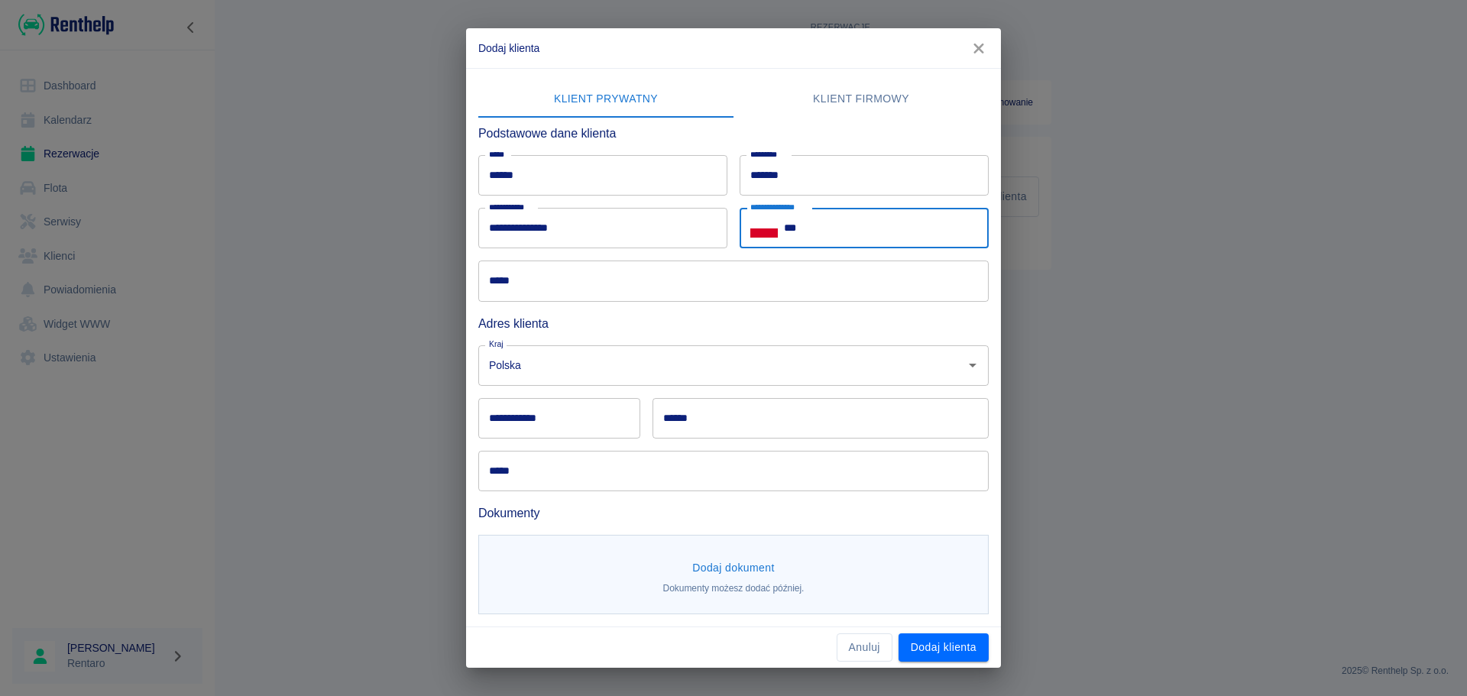
click at [898, 220] on input "***" at bounding box center [886, 228] width 205 height 40
type input "**********"
click at [947, 651] on button "Dodaj klienta" at bounding box center [943, 647] width 90 height 28
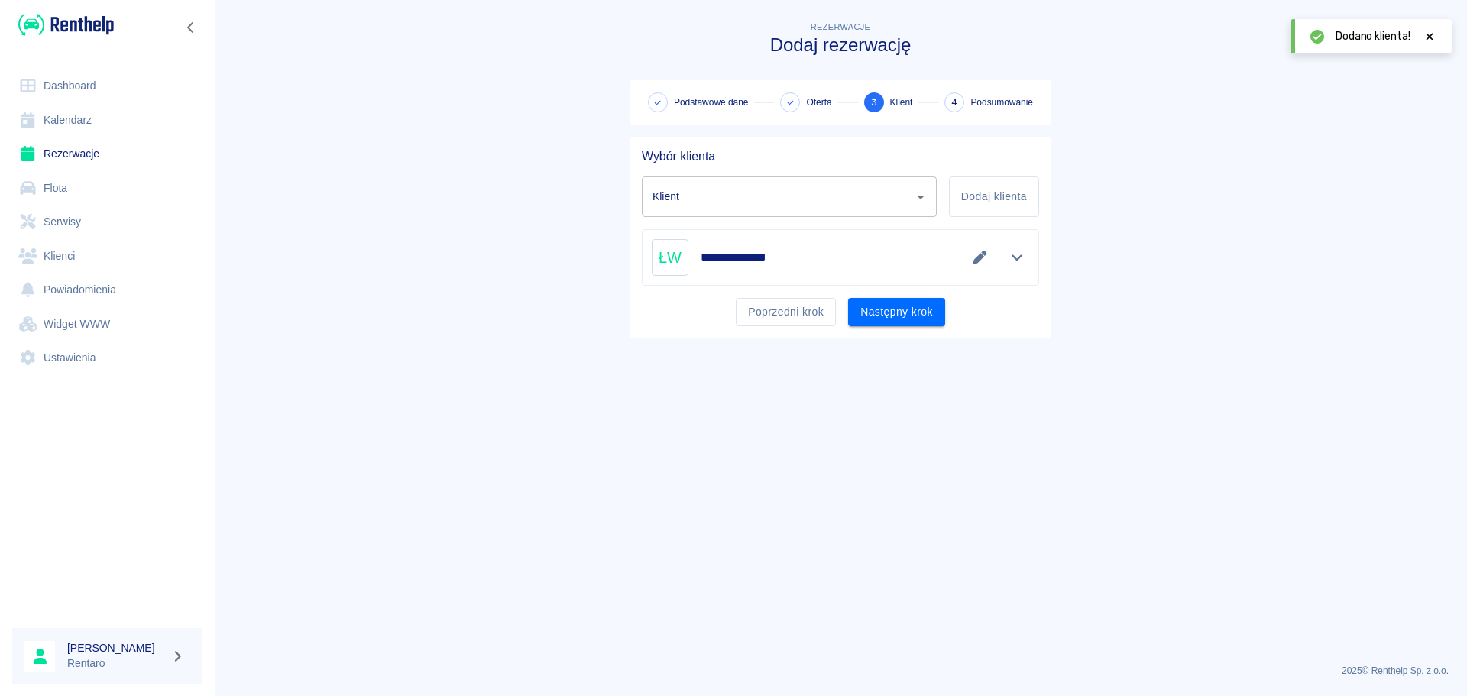
type input "[PERSON_NAME] ([PHONE_NUMBER])"
click at [902, 309] on button "Następny krok" at bounding box center [896, 312] width 97 height 28
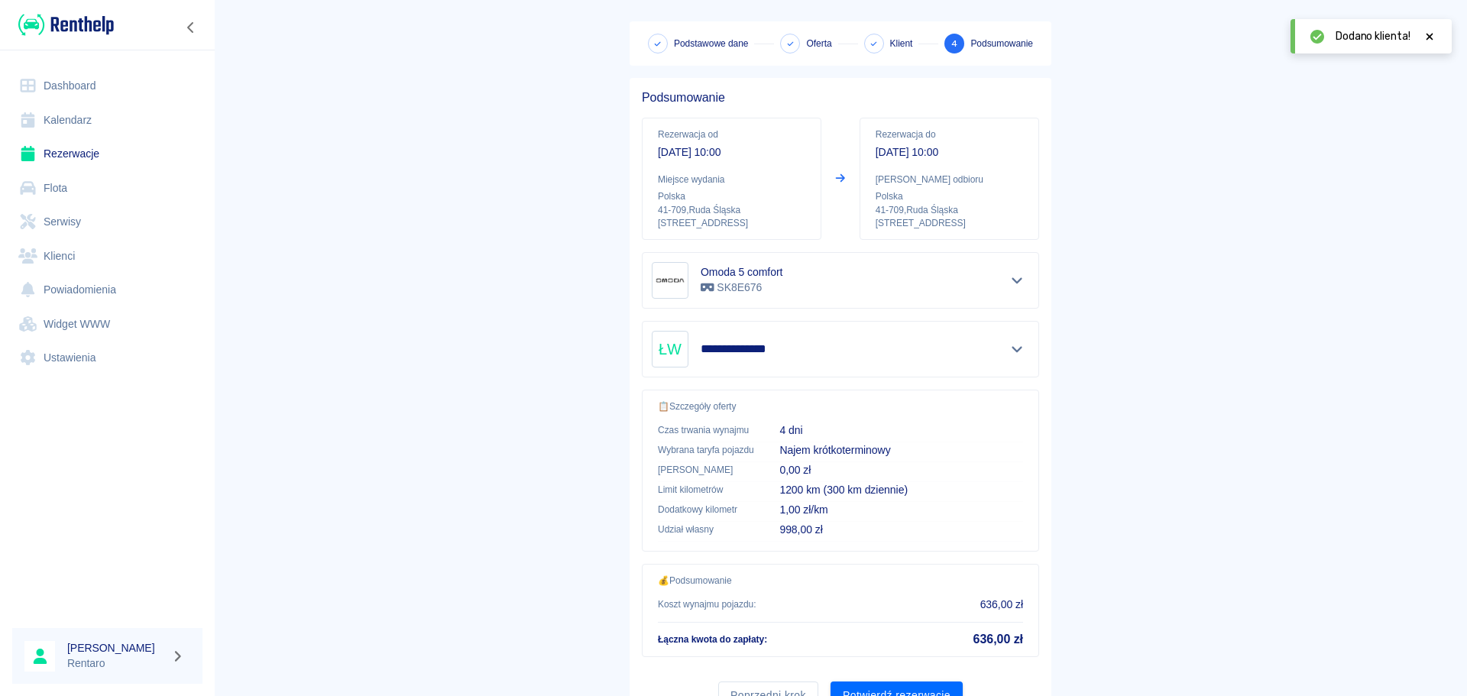
scroll to position [128, 0]
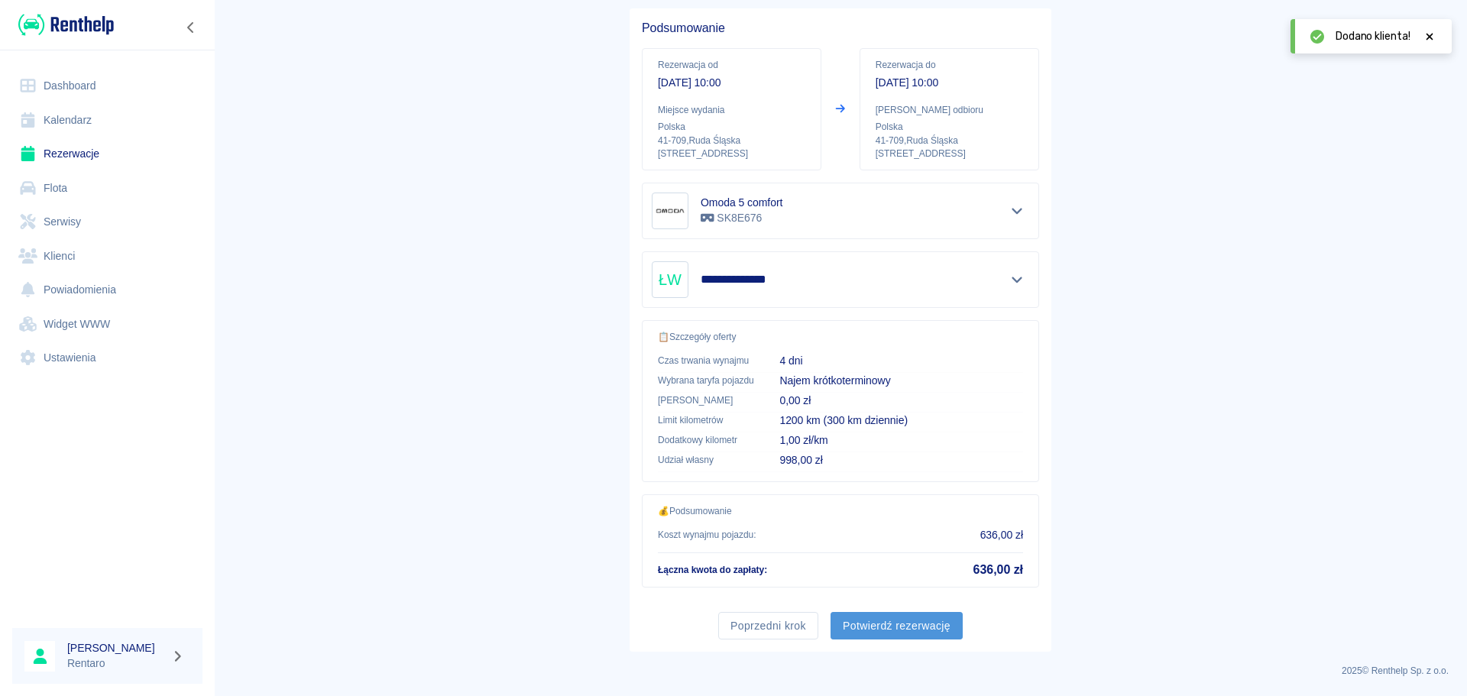
click at [884, 631] on button "Potwierdź rezerwację" at bounding box center [896, 626] width 132 height 28
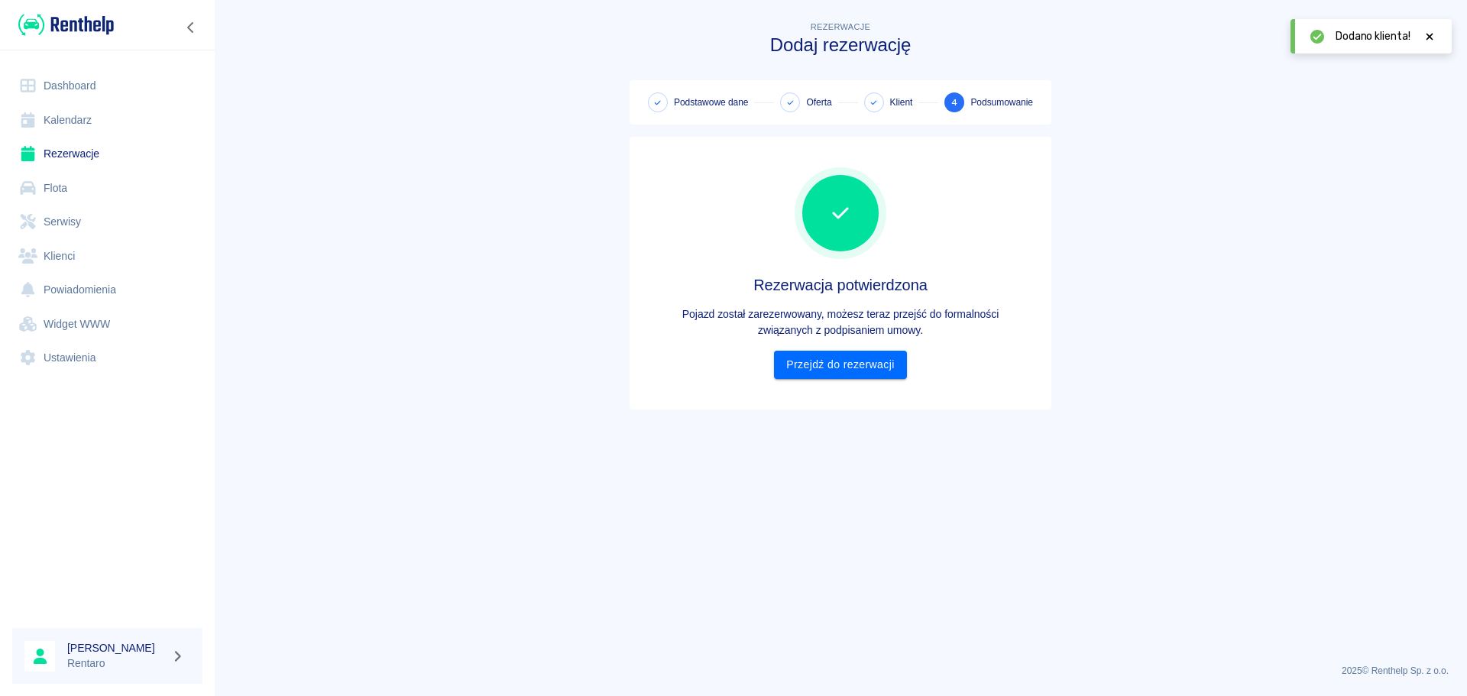
scroll to position [0, 0]
click at [810, 385] on div "Rezerwacja potwierdzona Pojazd został zarezerwowany, możesz teraz przejść do fo…" at bounding box center [840, 273] width 397 height 248
click at [824, 374] on link "Przejdź do rezerwacji" at bounding box center [840, 365] width 132 height 28
